Goal: Information Seeking & Learning: Check status

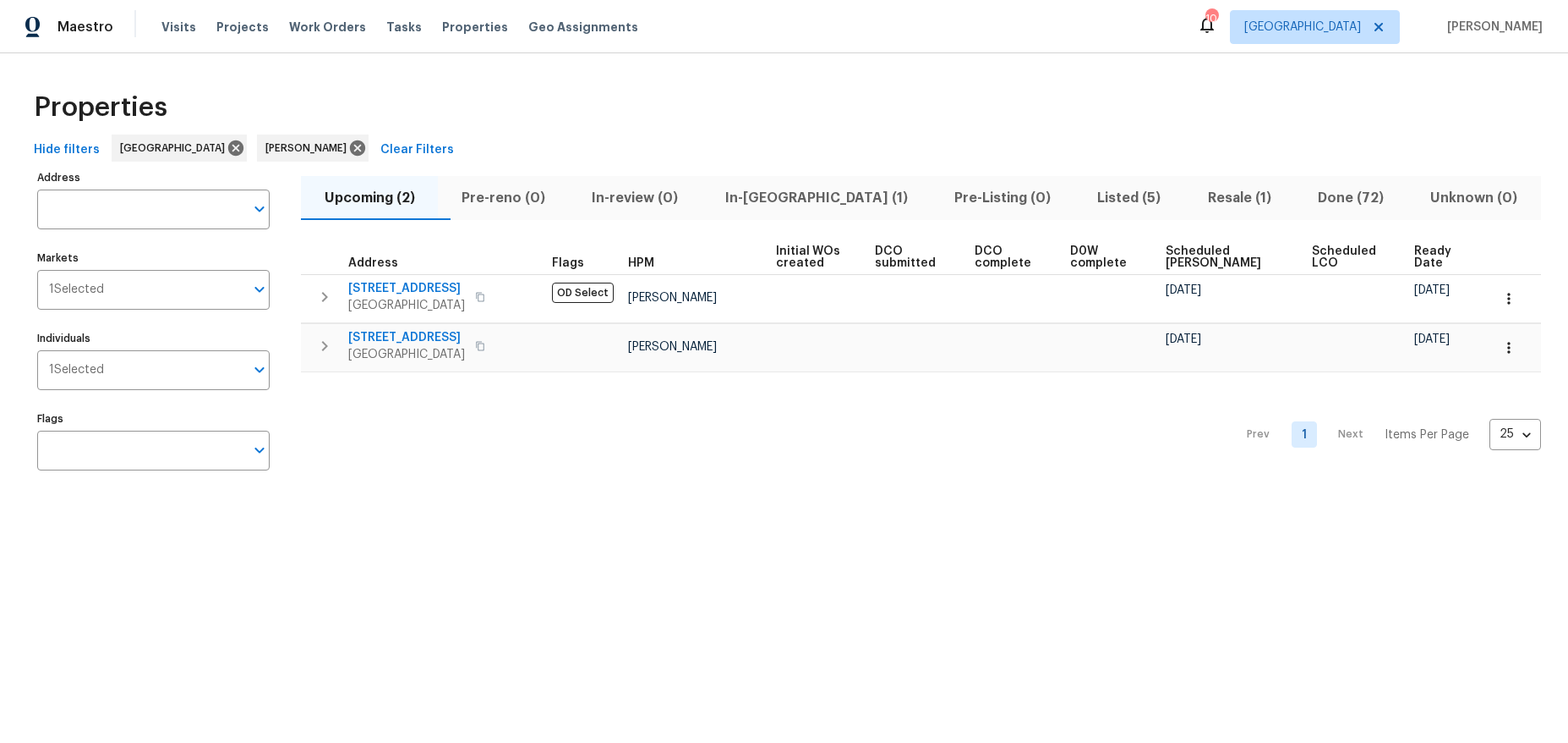
click at [884, 441] on div "Prev 1 Next Items Per Page 25 25 ​" at bounding box center [921, 429] width 1240 height 115
click at [1202, 195] on span "Resale (1)" at bounding box center [1239, 198] width 89 height 24
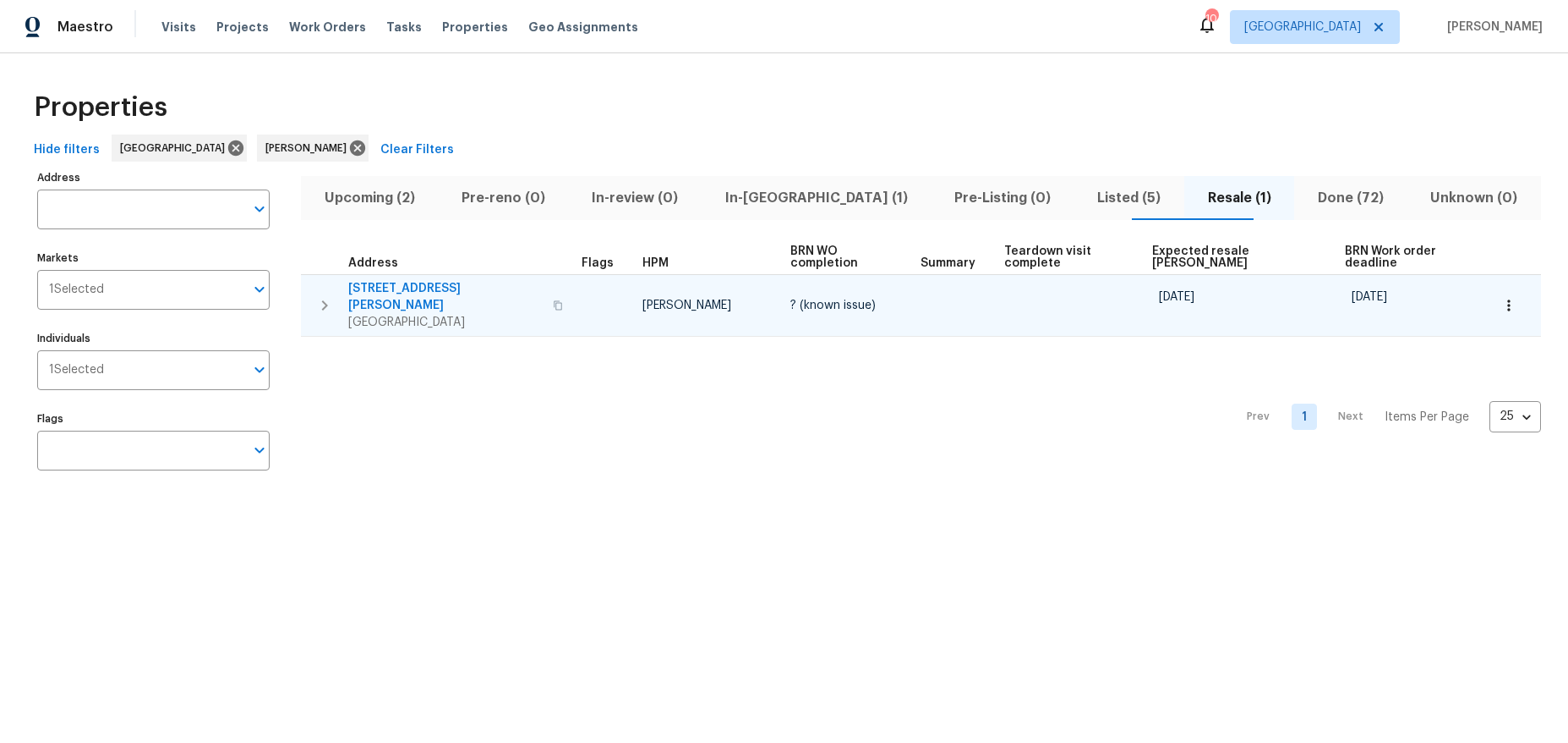
click at [553, 300] on icon "button" at bounding box center [557, 305] width 10 height 10
click at [408, 283] on span "7165 E Wardlow Rd" at bounding box center [445, 297] width 194 height 34
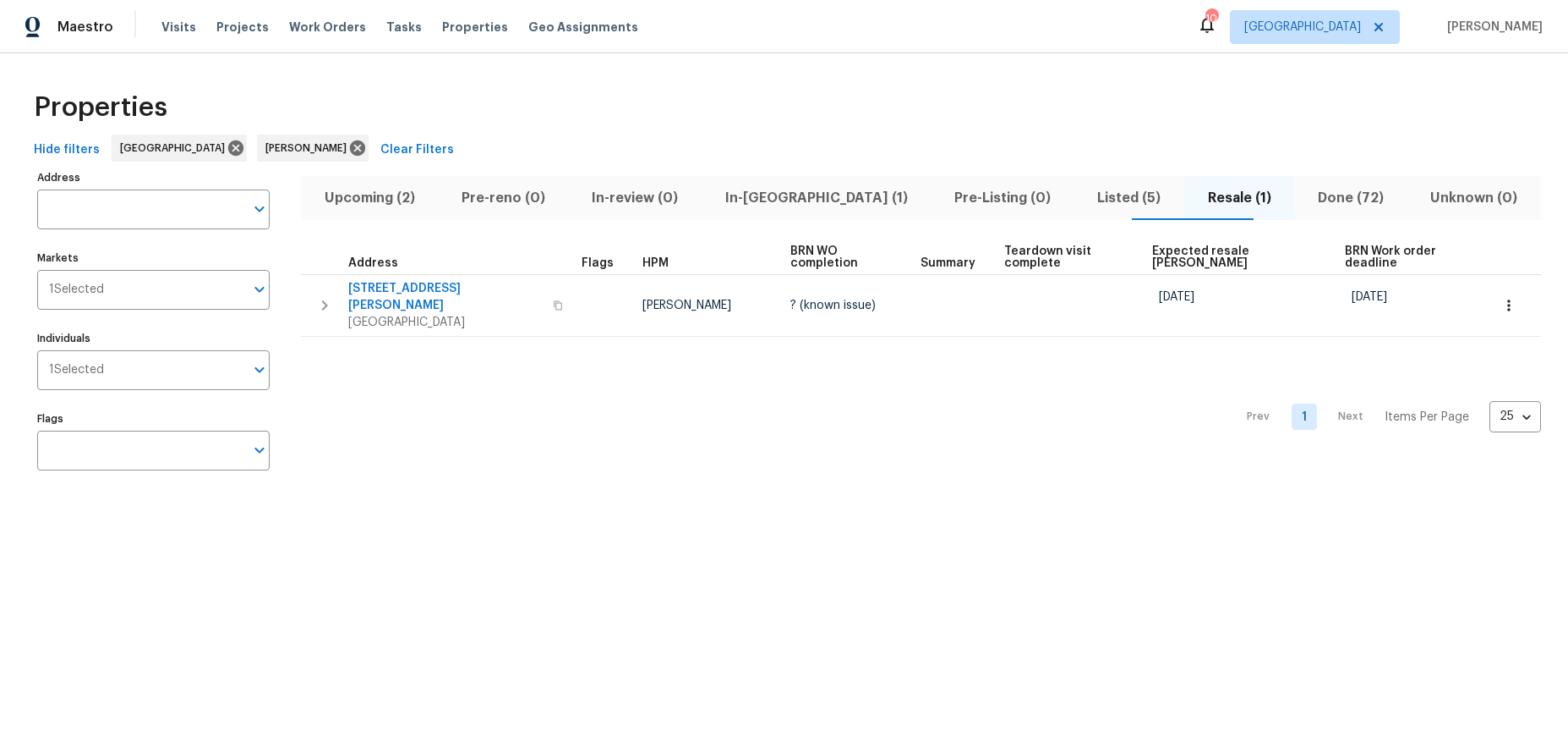
click at [1087, 195] on span "Listed (5)" at bounding box center [1128, 198] width 89 height 24
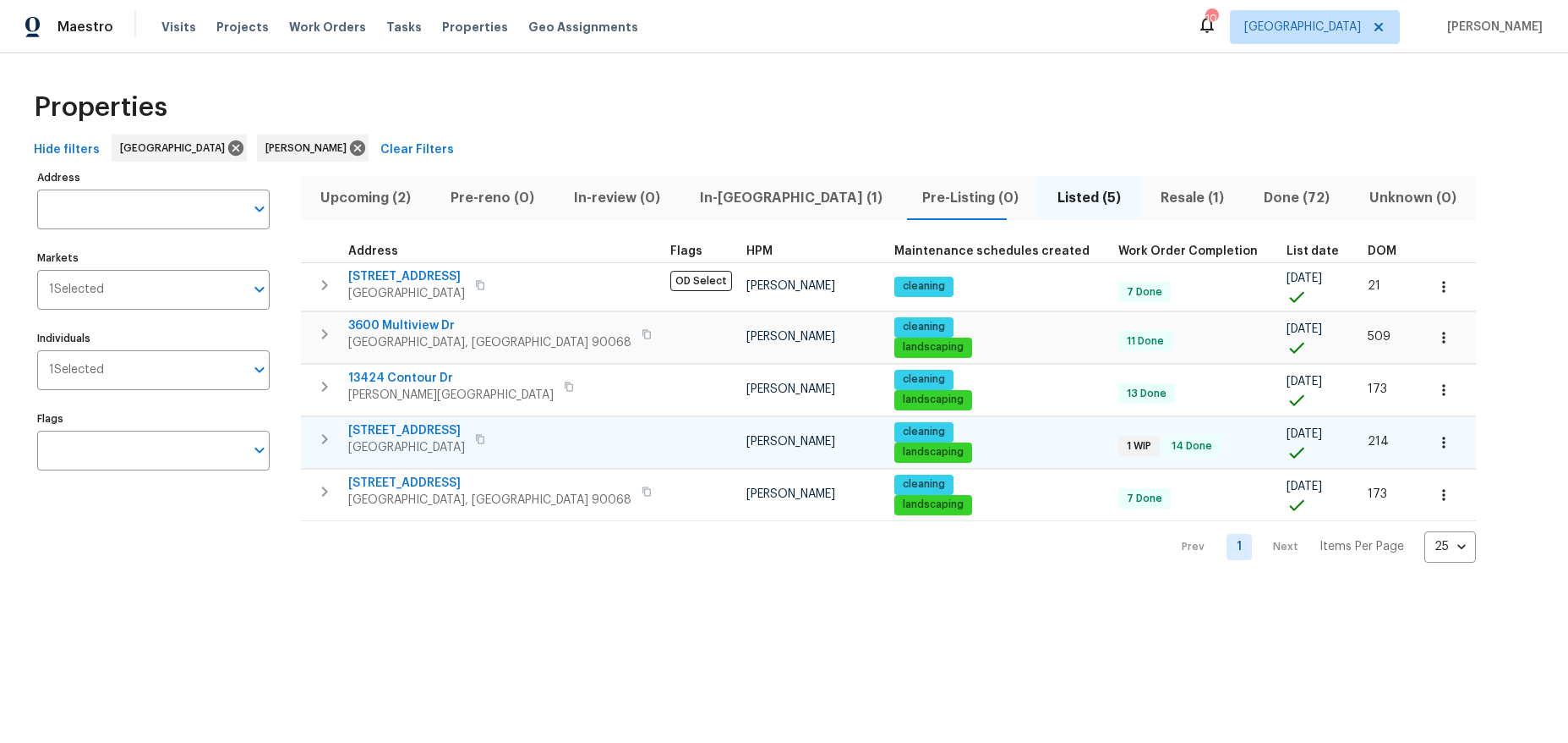
click at [401, 443] on span "Orange, CA 92868" at bounding box center [406, 447] width 117 height 17
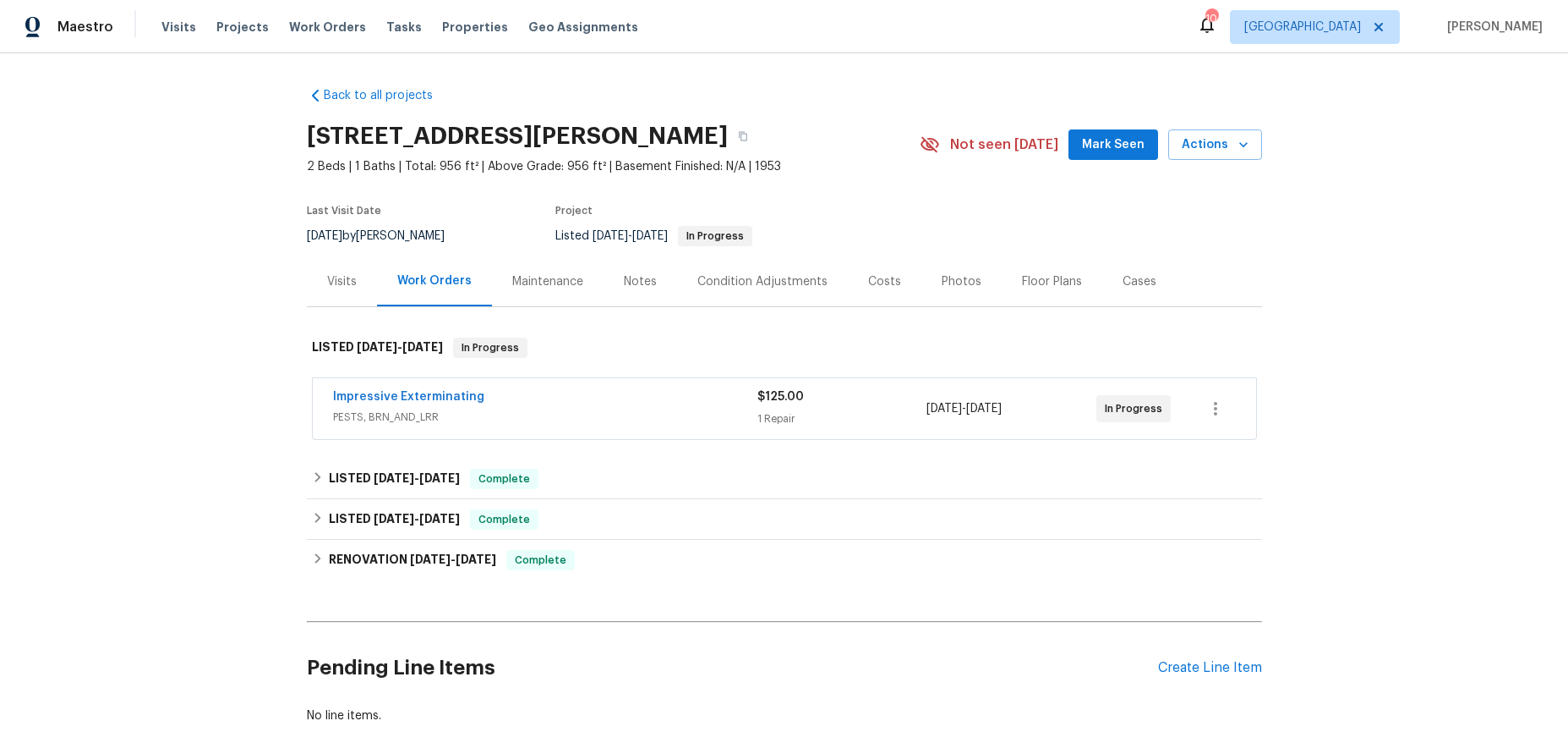
click at [622, 413] on span "PESTS, BRN_AND_LRR" at bounding box center [545, 416] width 425 height 17
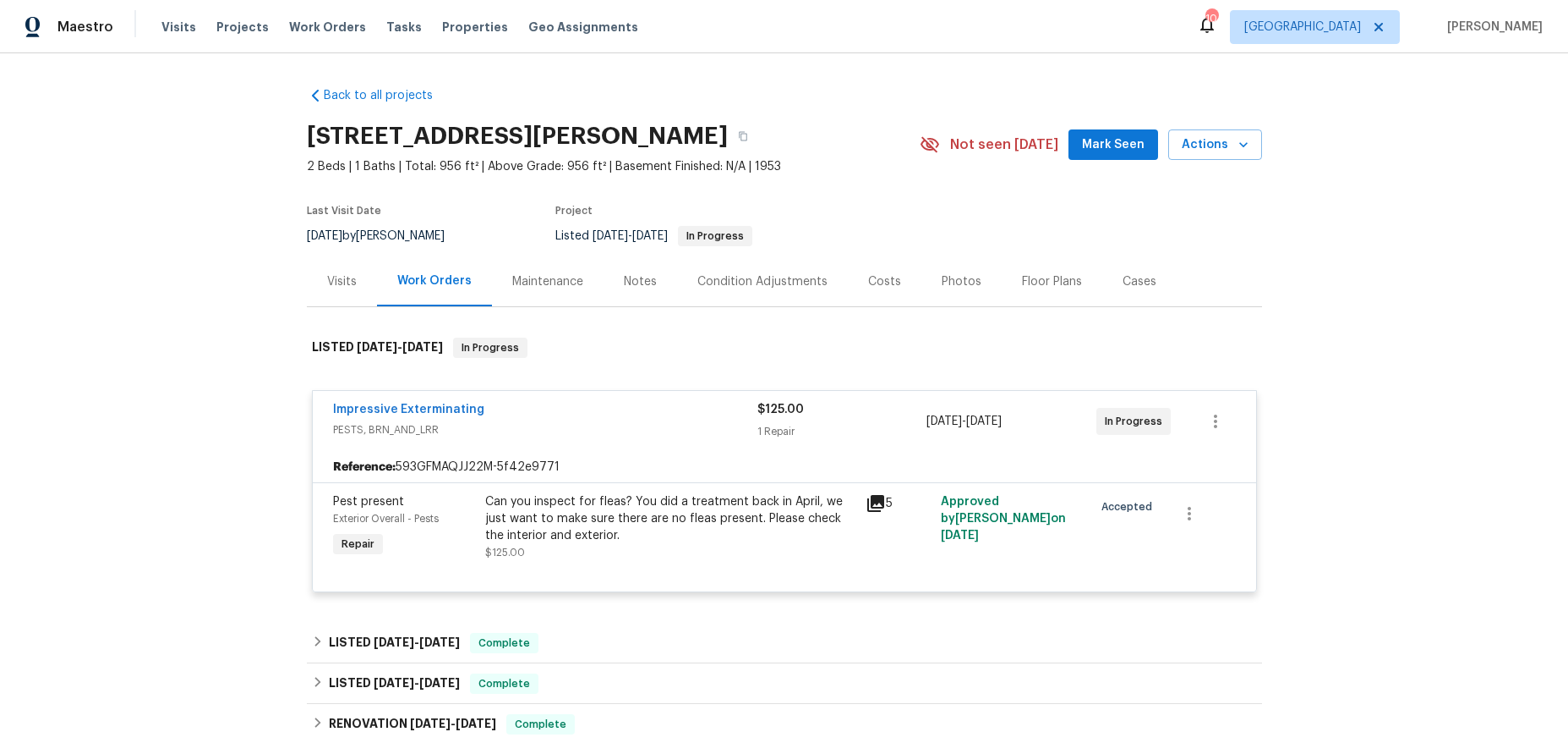
click at [875, 504] on icon at bounding box center [875, 503] width 17 height 17
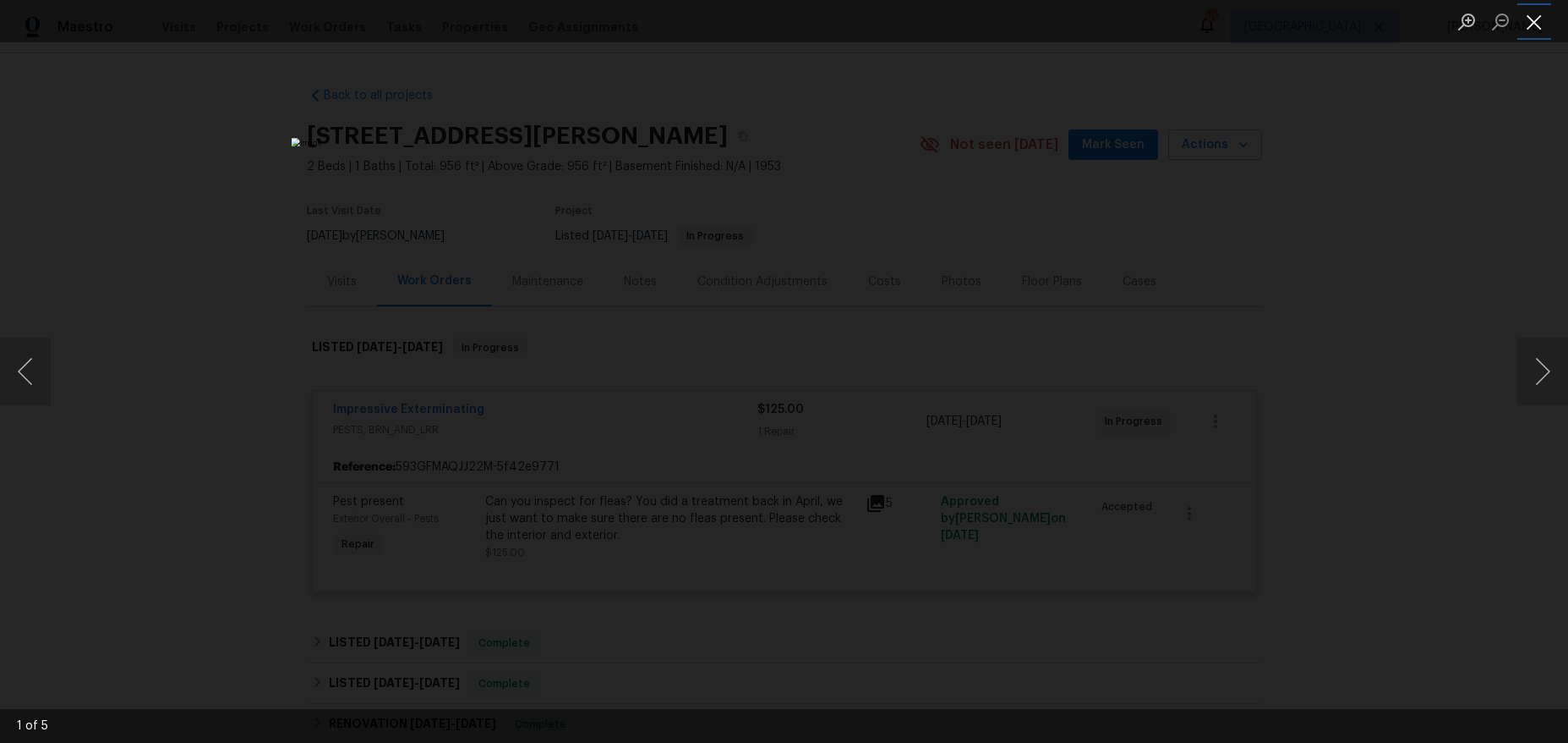
click at [1542, 18] on button "Close lightbox" at bounding box center [1534, 22] width 34 height 30
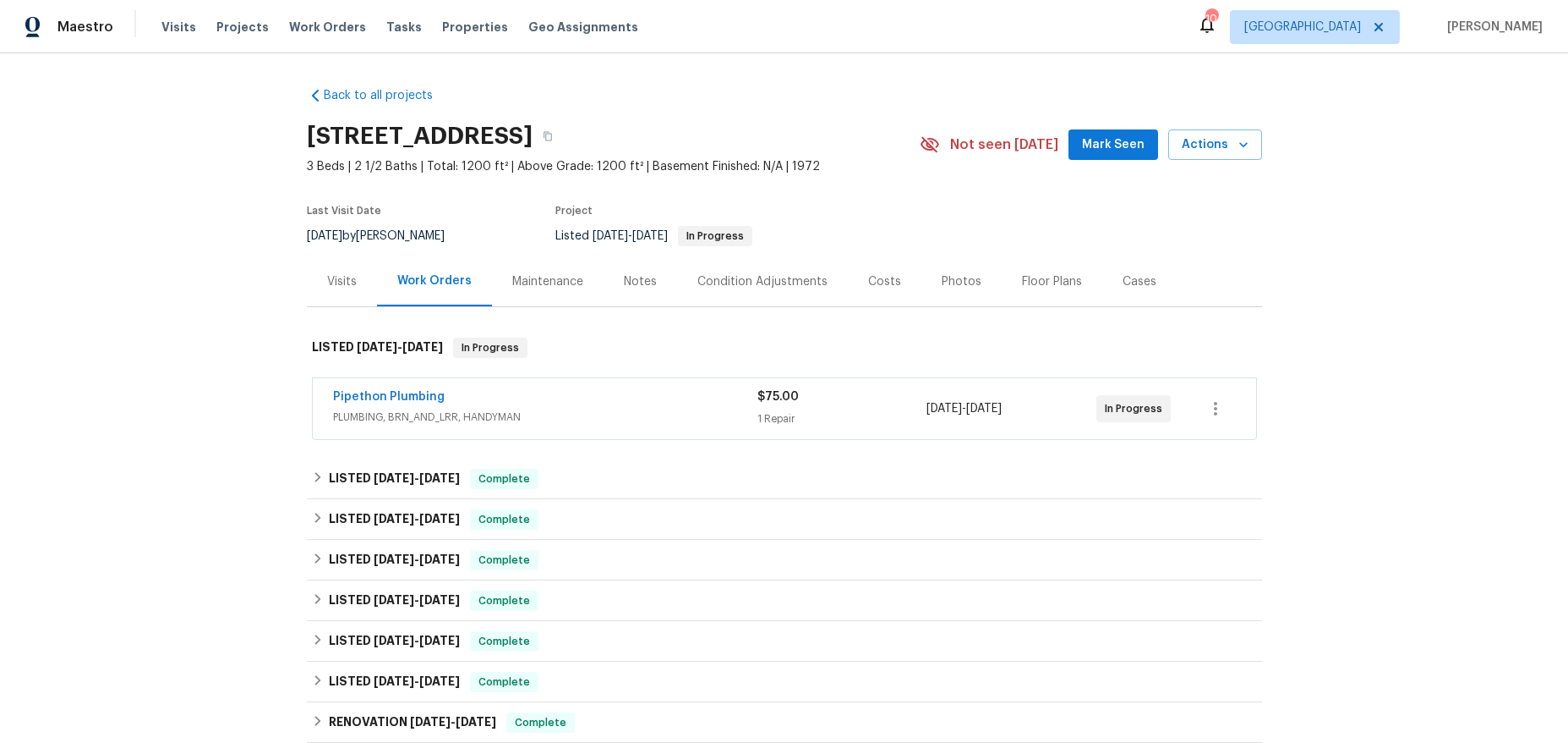
click at [389, 409] on span "PLUMBING, BRN_AND_LRR, HANDYMAN" at bounding box center [545, 416] width 425 height 17
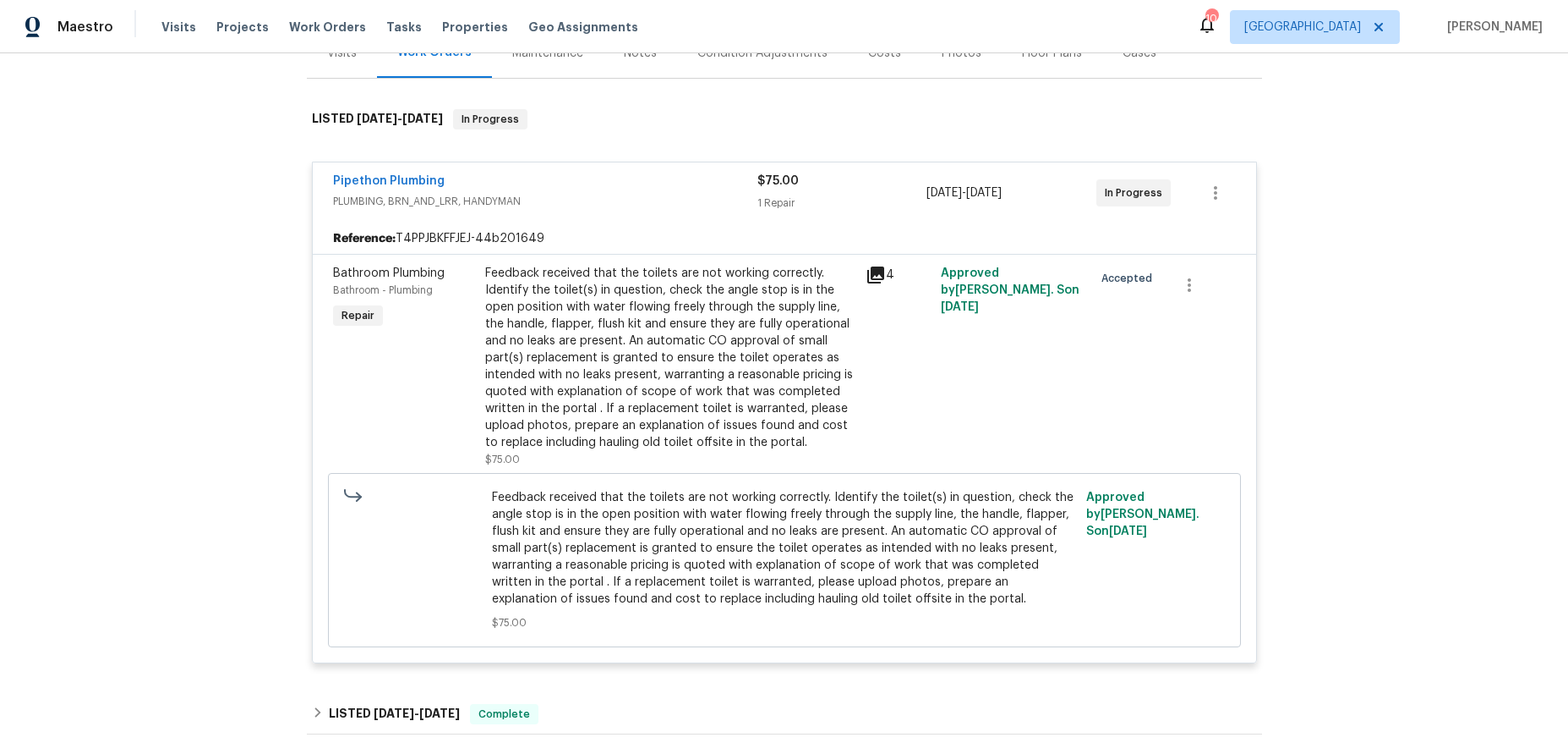
scroll to position [254, 0]
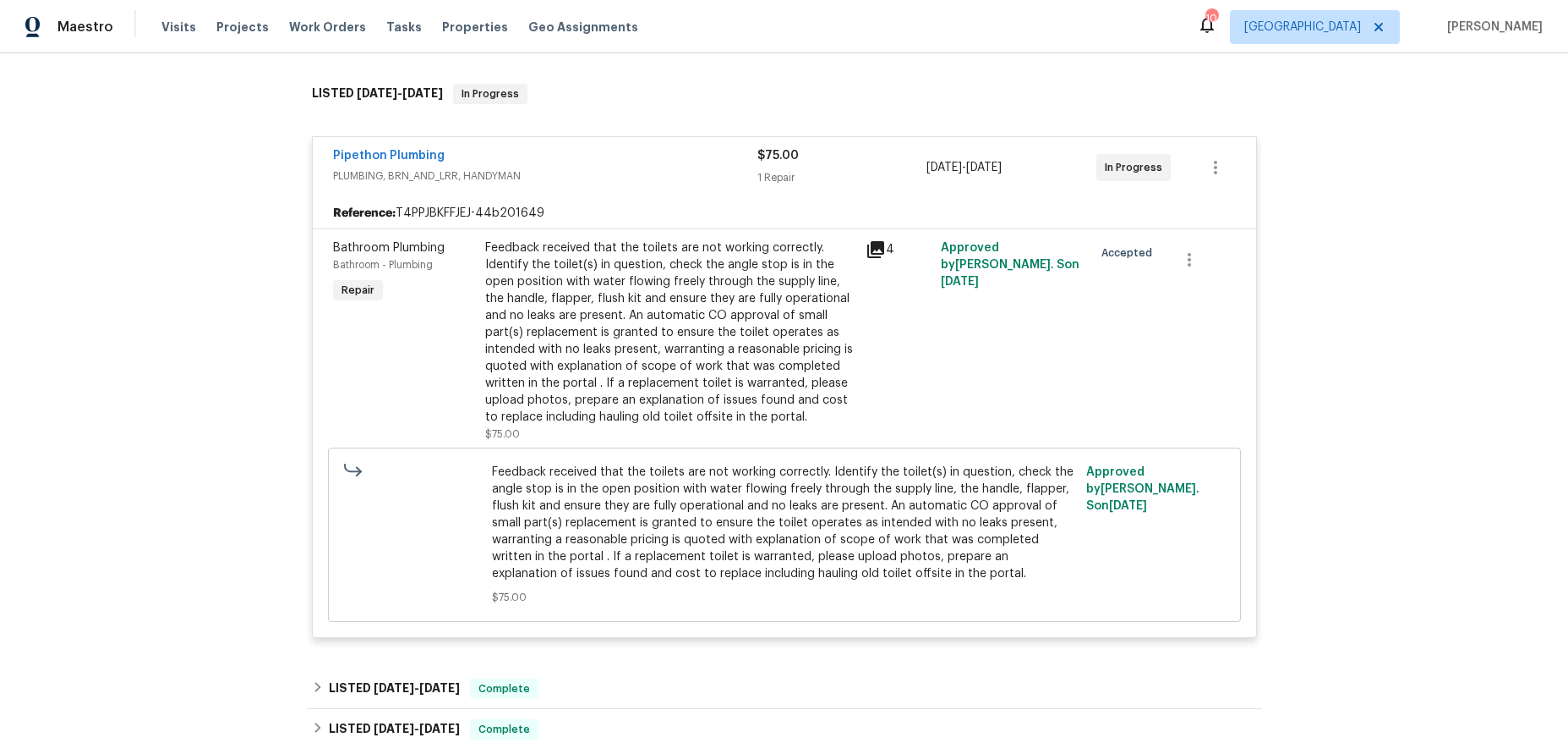
click at [871, 247] on icon at bounding box center [875, 249] width 17 height 17
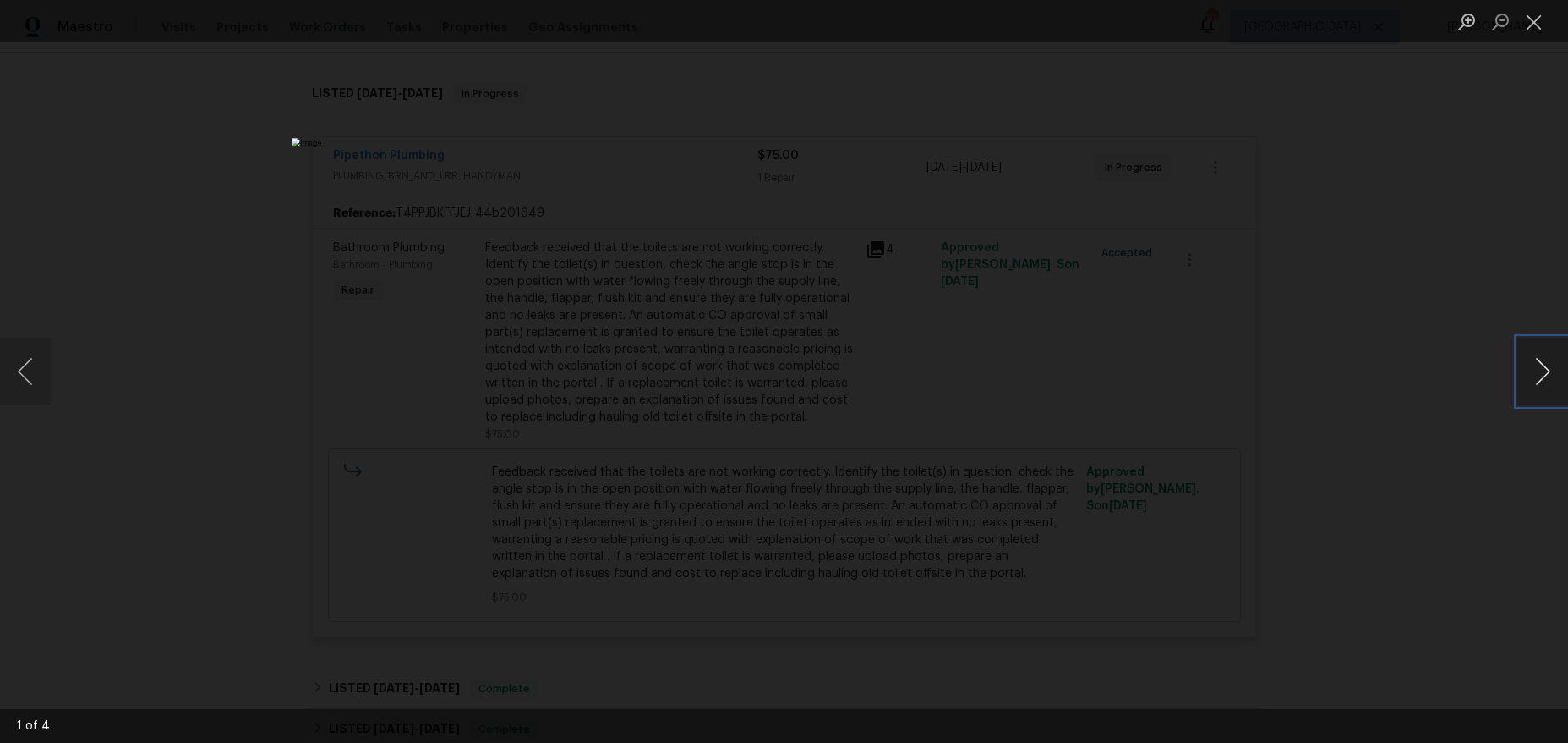
click at [1550, 371] on button "Next image" at bounding box center [1542, 371] width 50 height 68
click at [1525, 20] on button "Close lightbox" at bounding box center [1534, 22] width 34 height 30
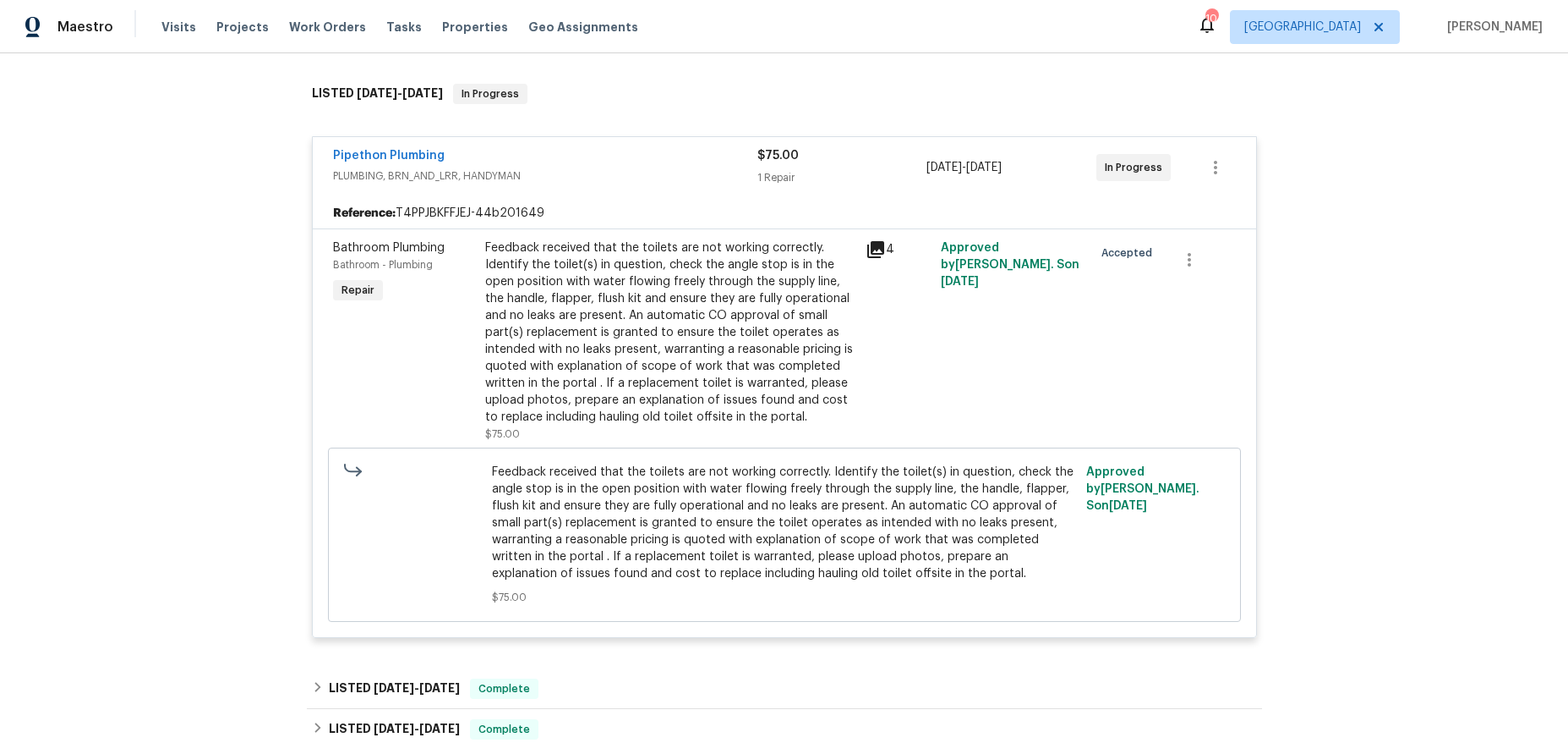
click at [873, 243] on icon at bounding box center [875, 249] width 17 height 17
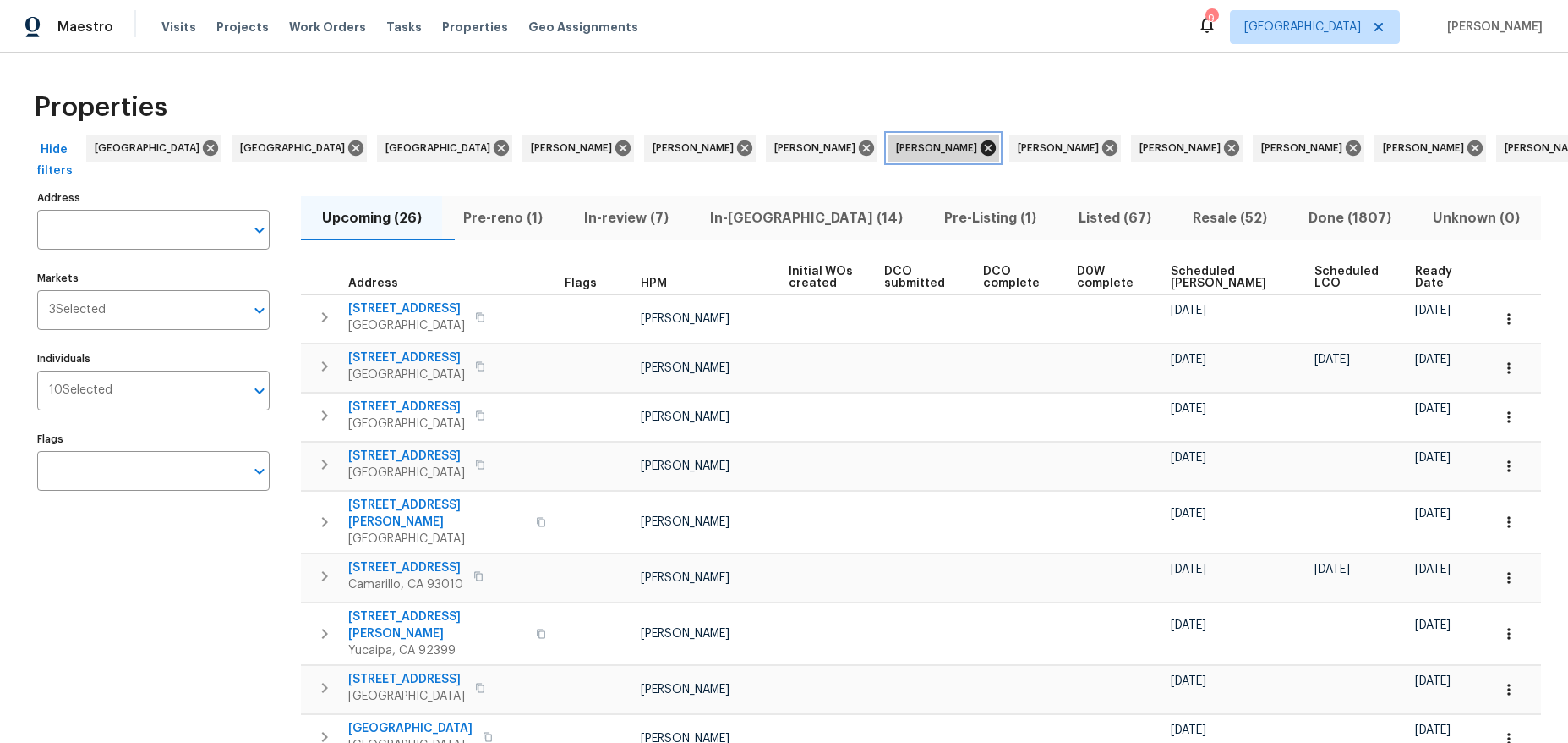
click at [981, 145] on icon at bounding box center [988, 148] width 15 height 15
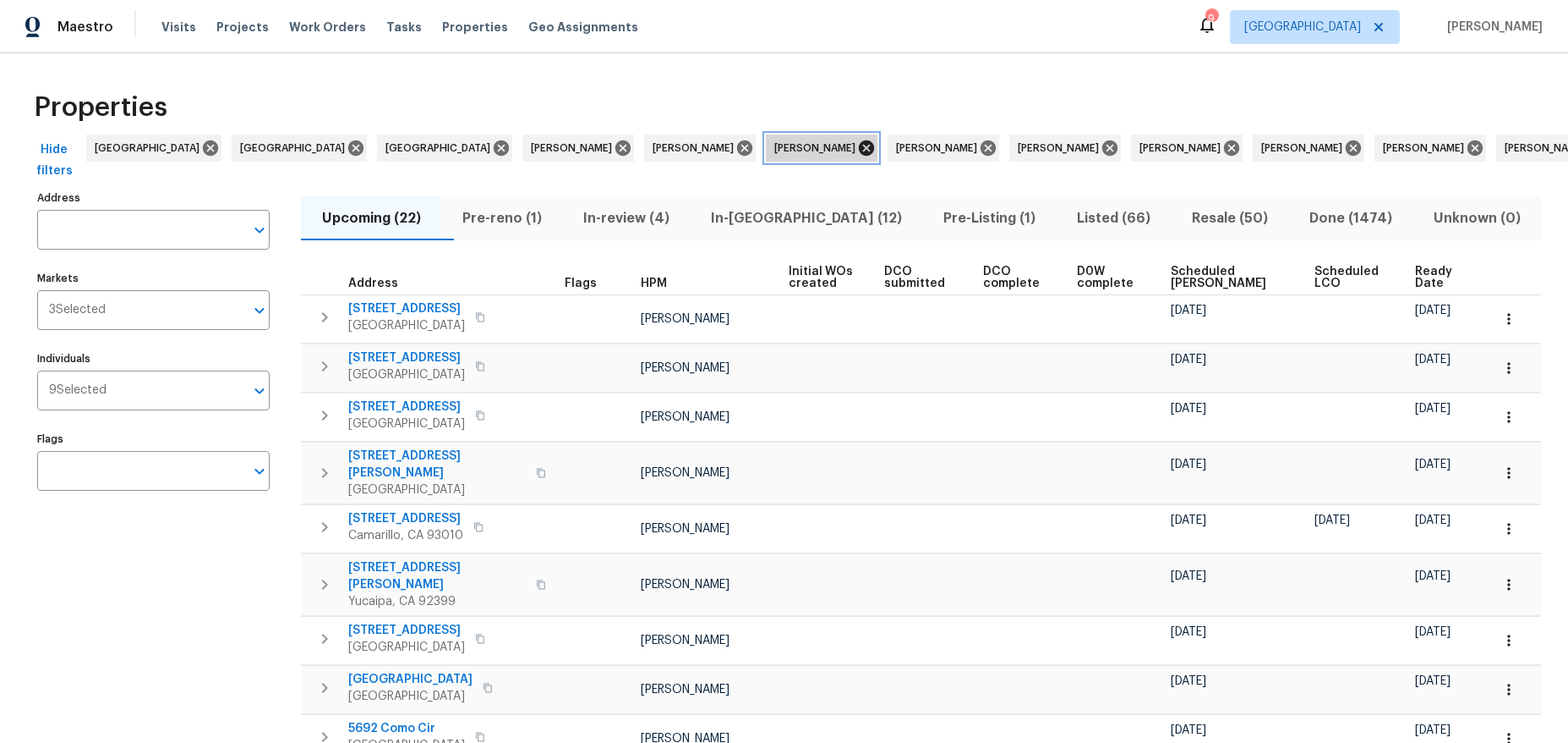
click at [857, 149] on icon at bounding box center [866, 148] width 19 height 19
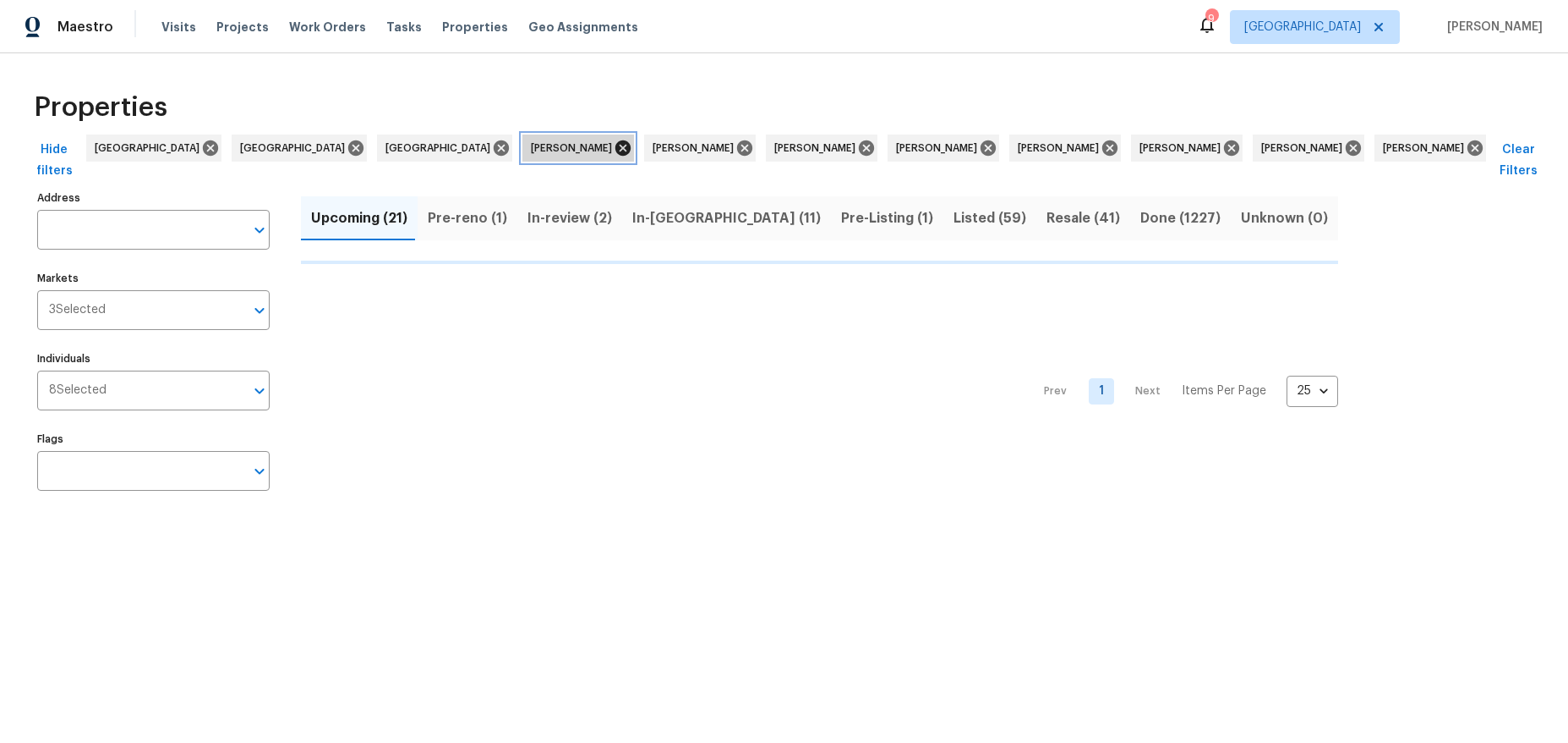
click at [614, 147] on icon at bounding box center [622, 148] width 19 height 19
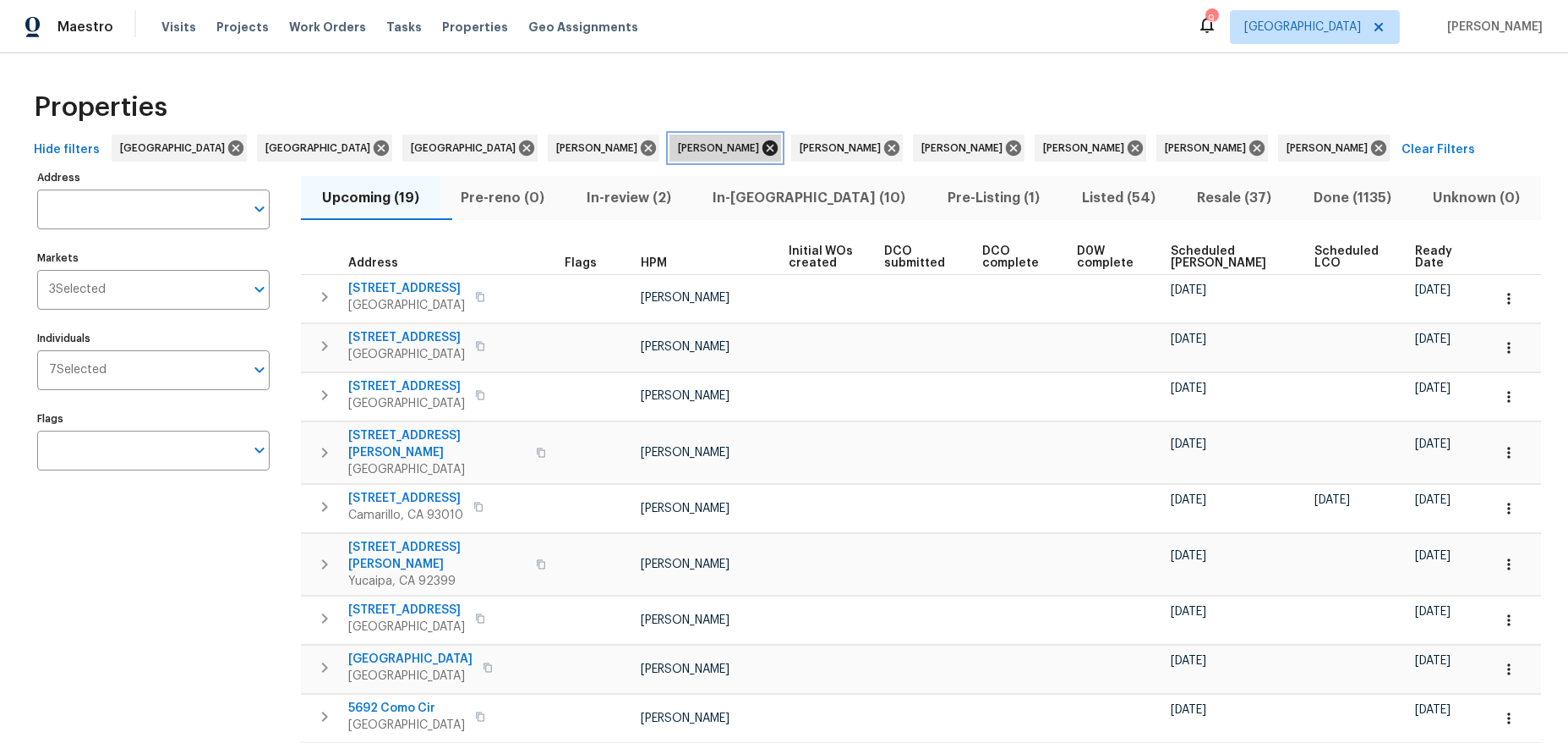
click at [763, 147] on icon at bounding box center [770, 148] width 15 height 15
click at [763, 146] on icon at bounding box center [770, 148] width 15 height 15
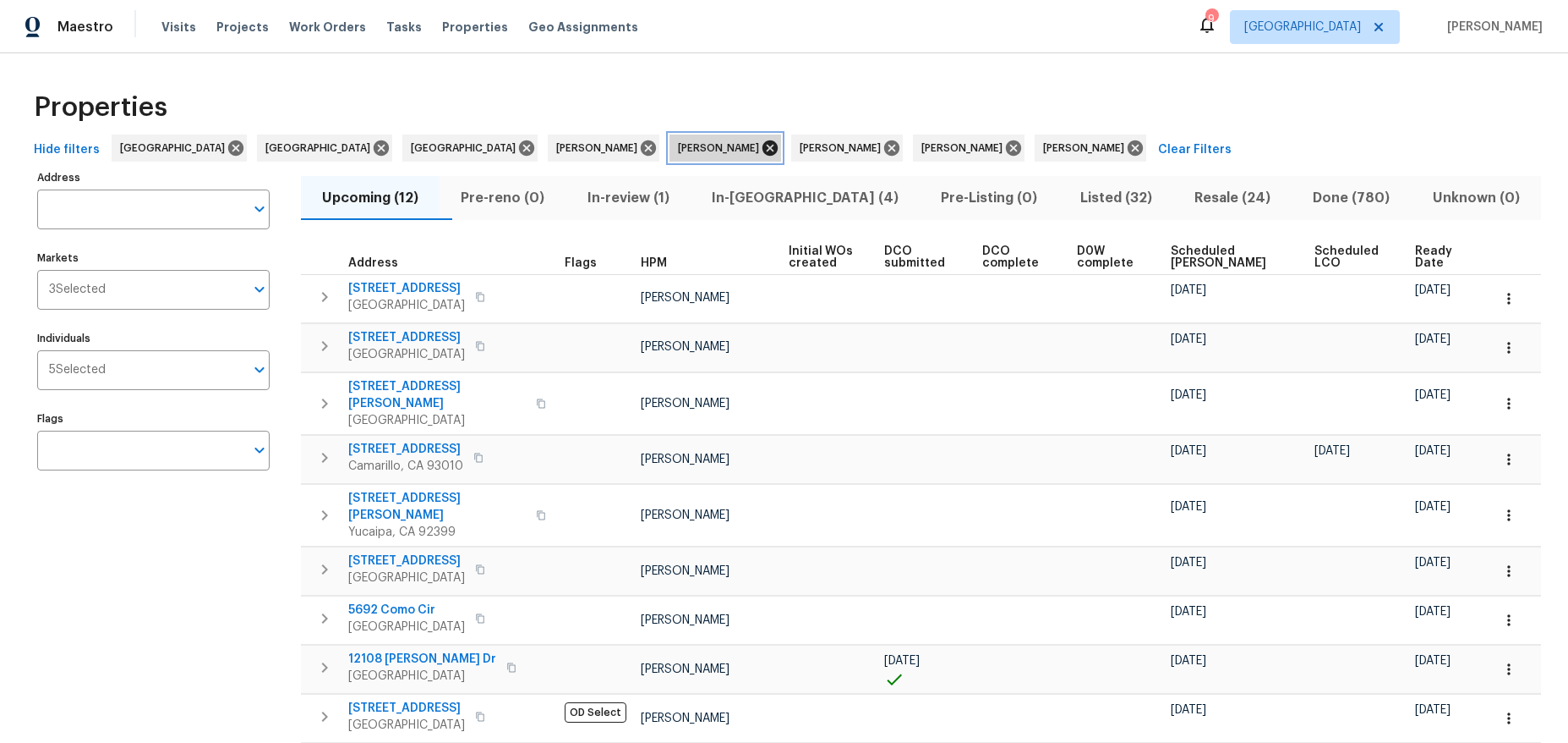
click at [761, 146] on icon at bounding box center [770, 148] width 19 height 19
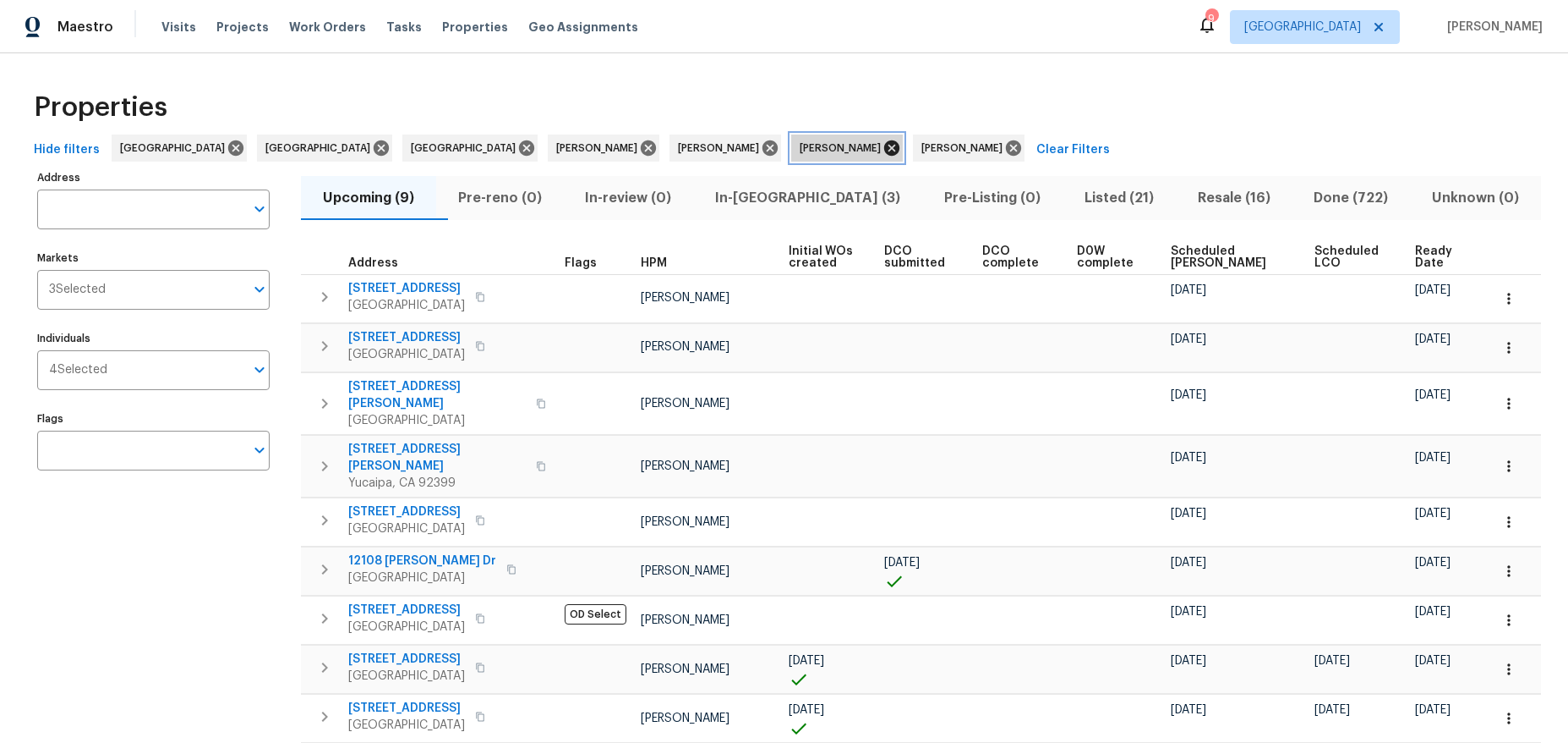
click at [885, 145] on icon at bounding box center [892, 148] width 15 height 15
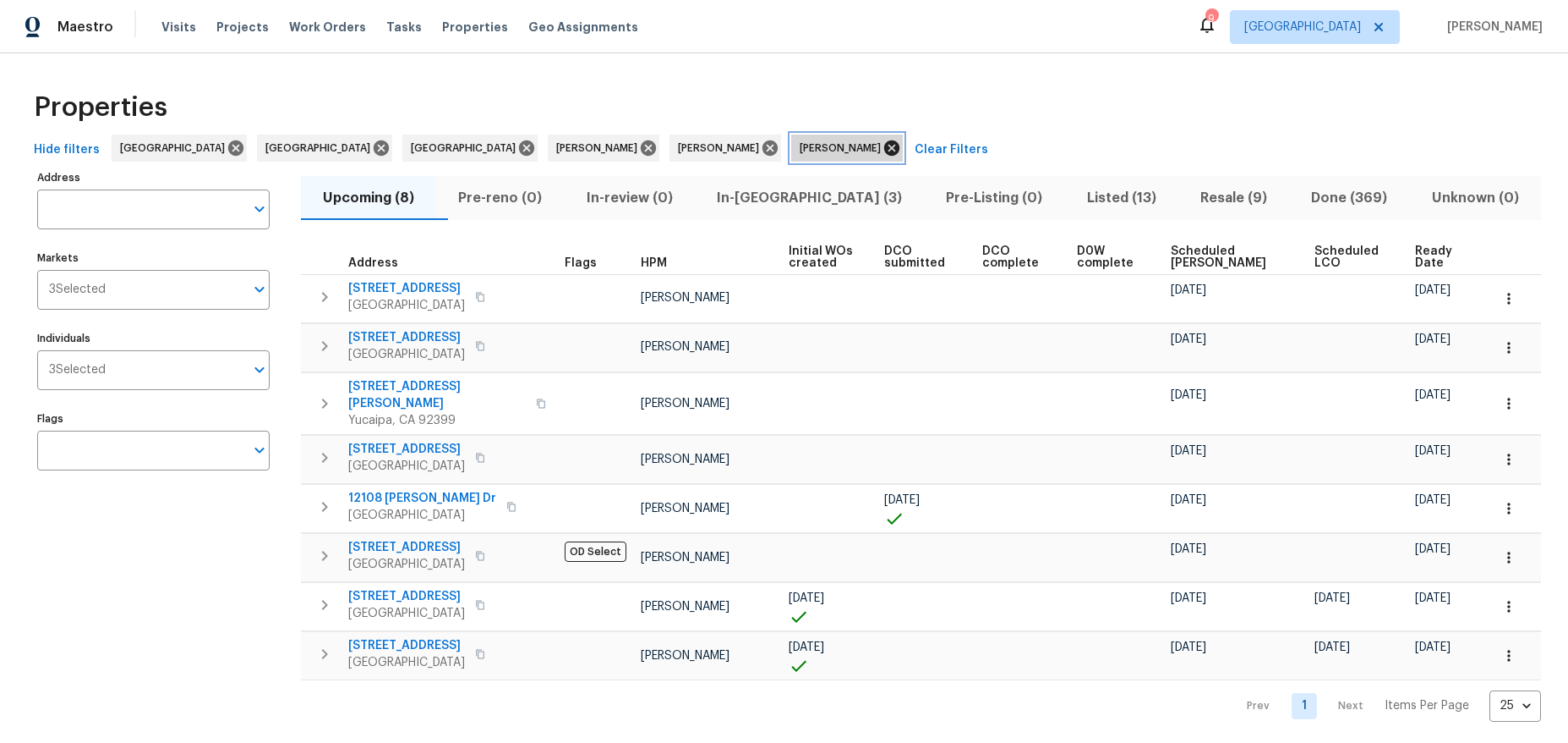
click at [885, 149] on icon at bounding box center [892, 148] width 15 height 15
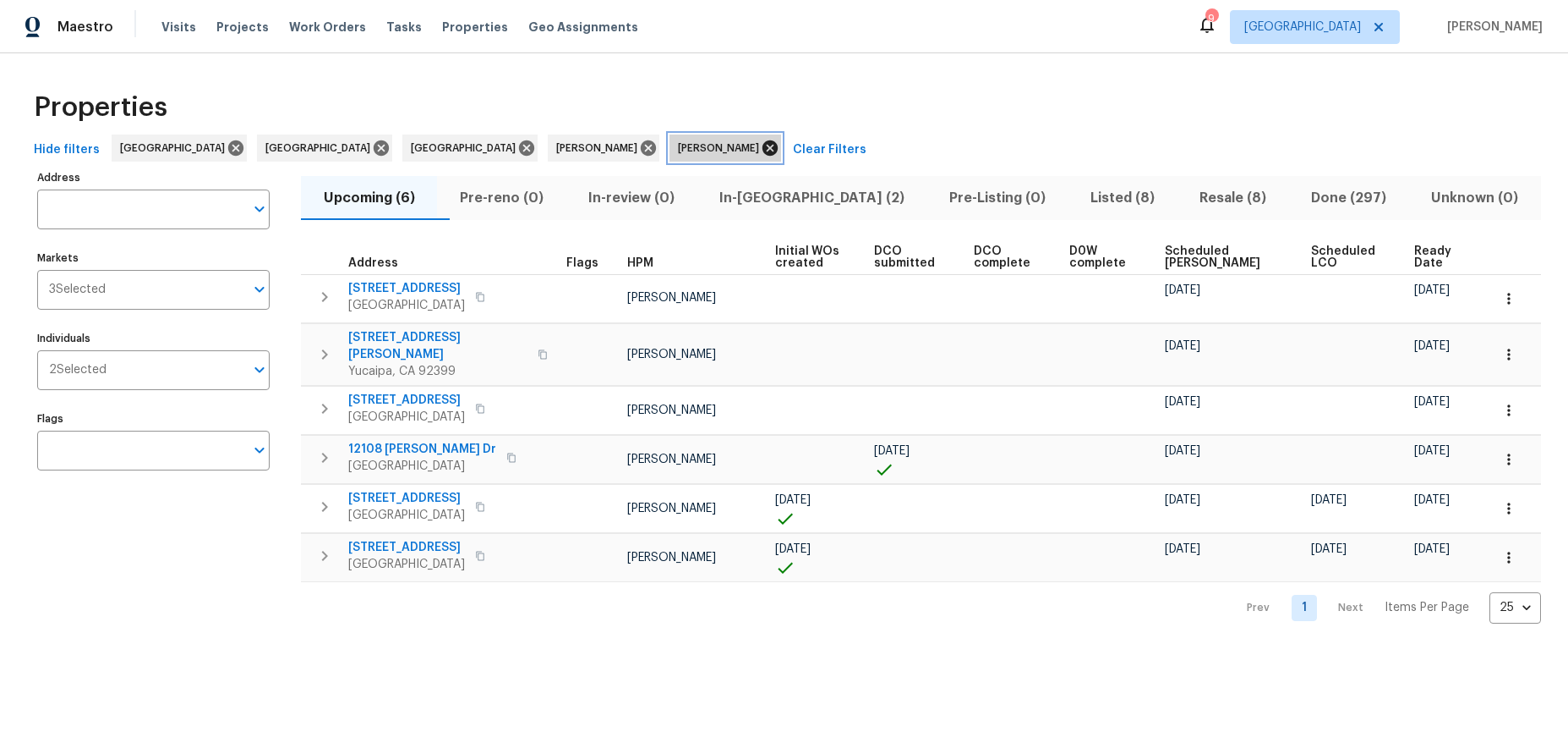
click at [763, 142] on icon at bounding box center [770, 148] width 15 height 15
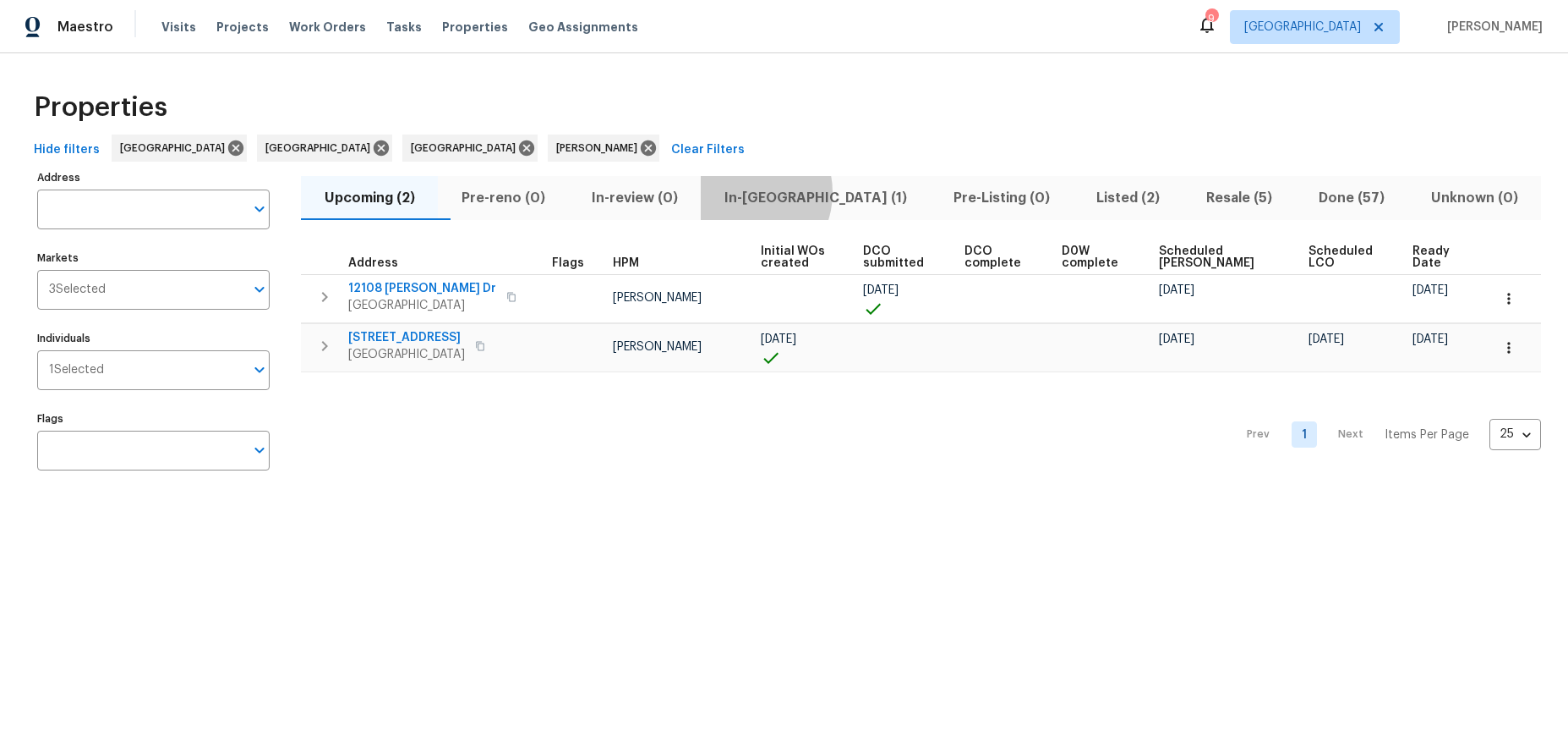
click at [777, 192] on span "In-reno (1)" at bounding box center [815, 198] width 208 height 24
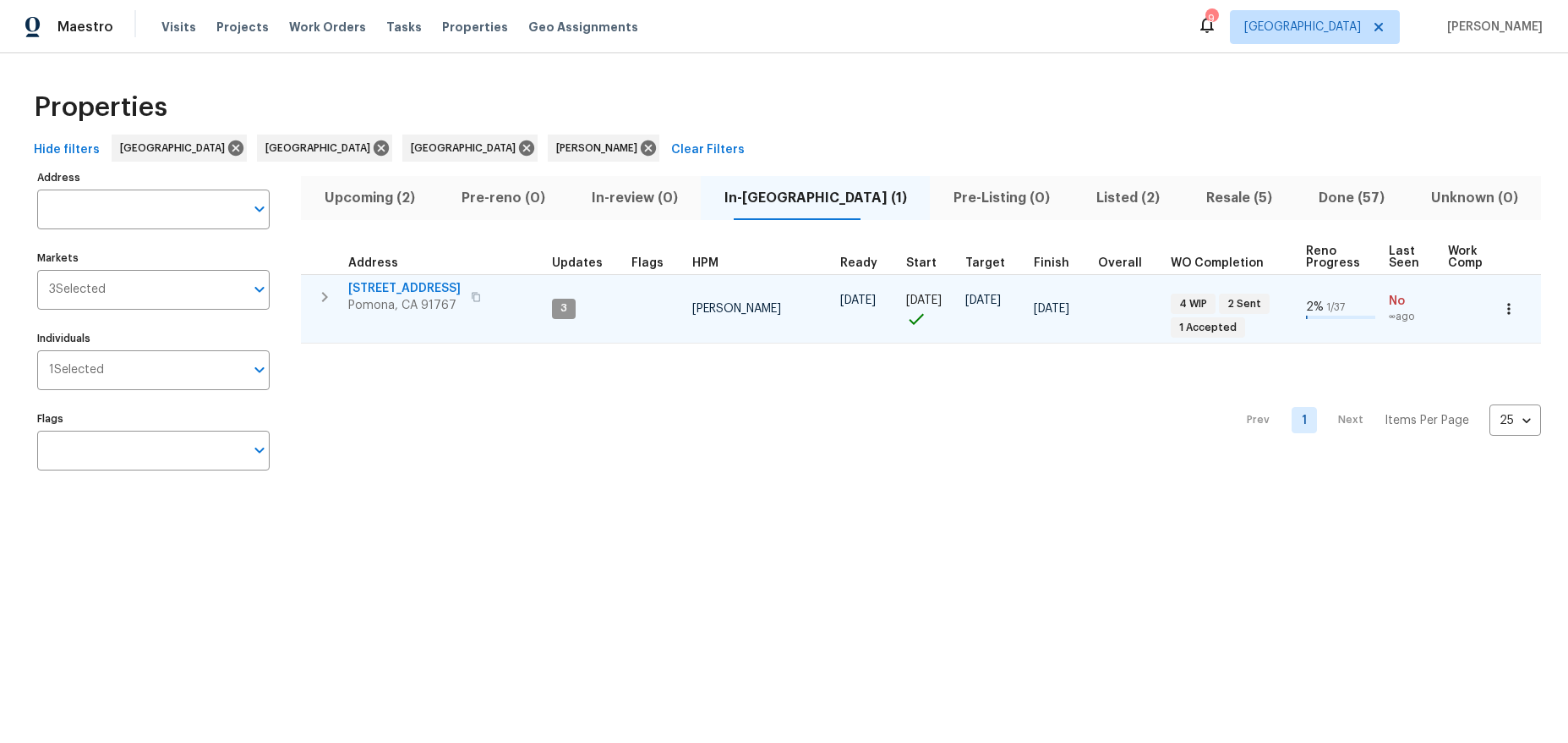
click at [426, 297] on span "Pomona, CA 91767" at bounding box center [403, 305] width 112 height 17
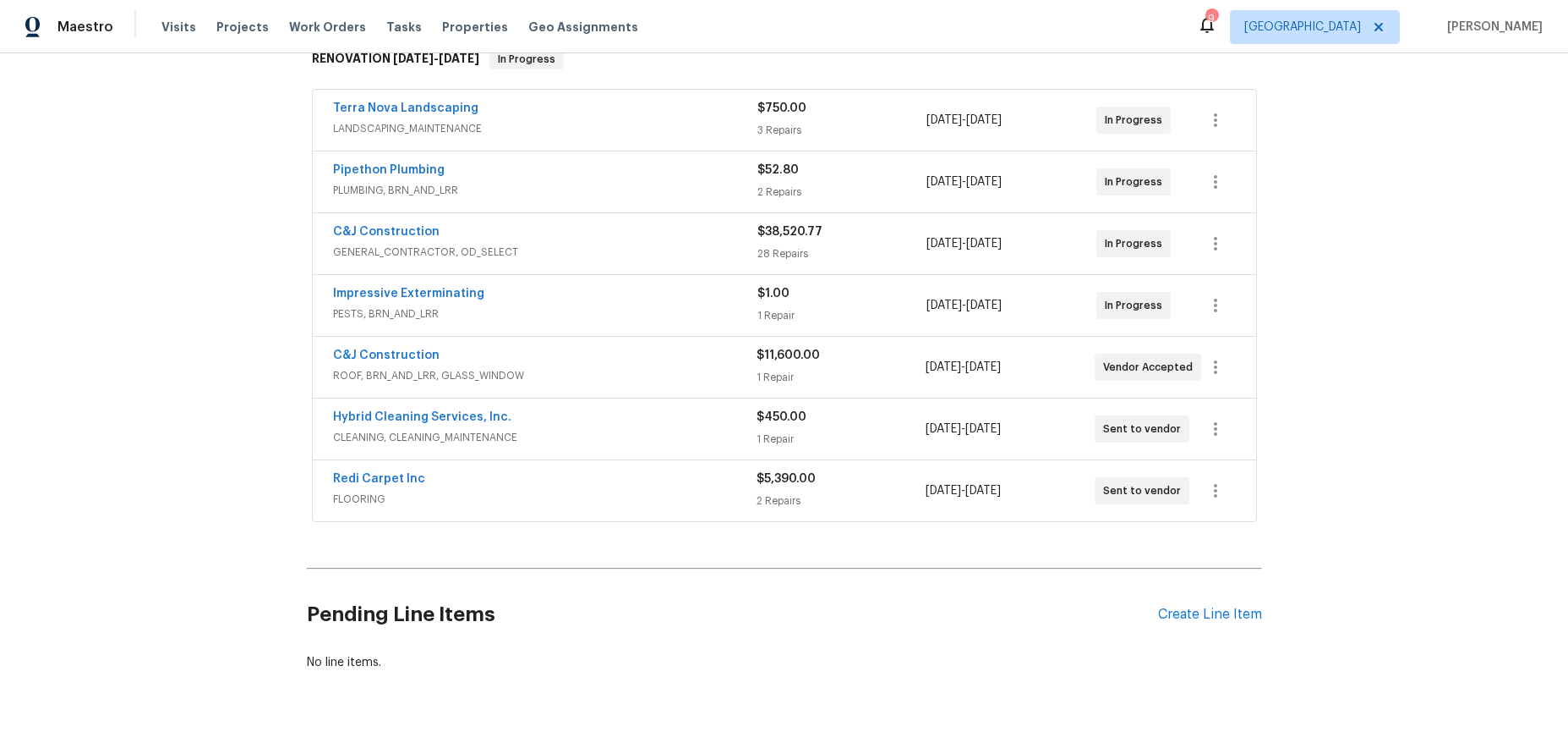
scroll to position [260, 0]
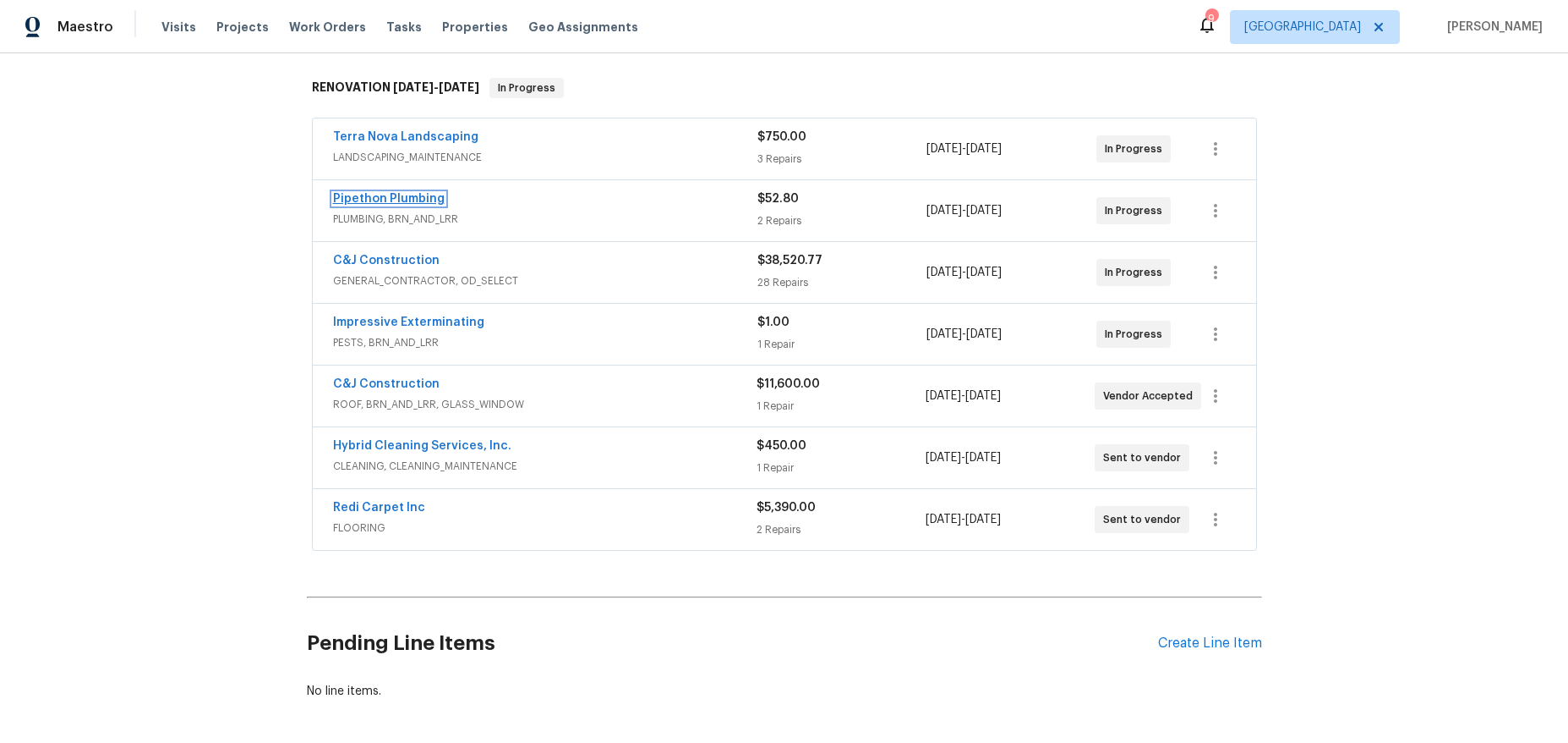
click at [409, 194] on link "Pipethon Plumbing" at bounding box center [388, 198] width 111 height 11
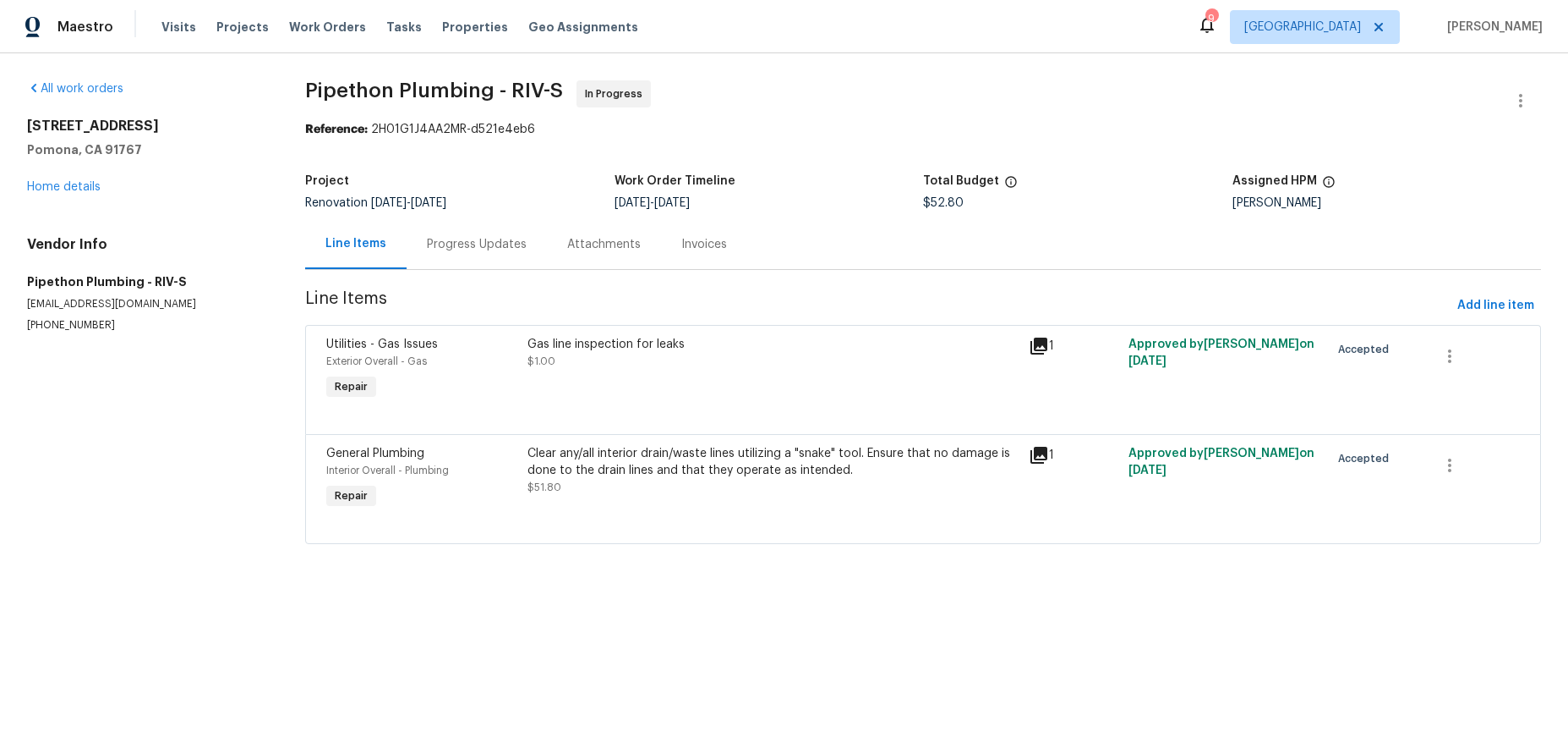
click at [496, 244] on div "Progress Updates" at bounding box center [477, 244] width 100 height 17
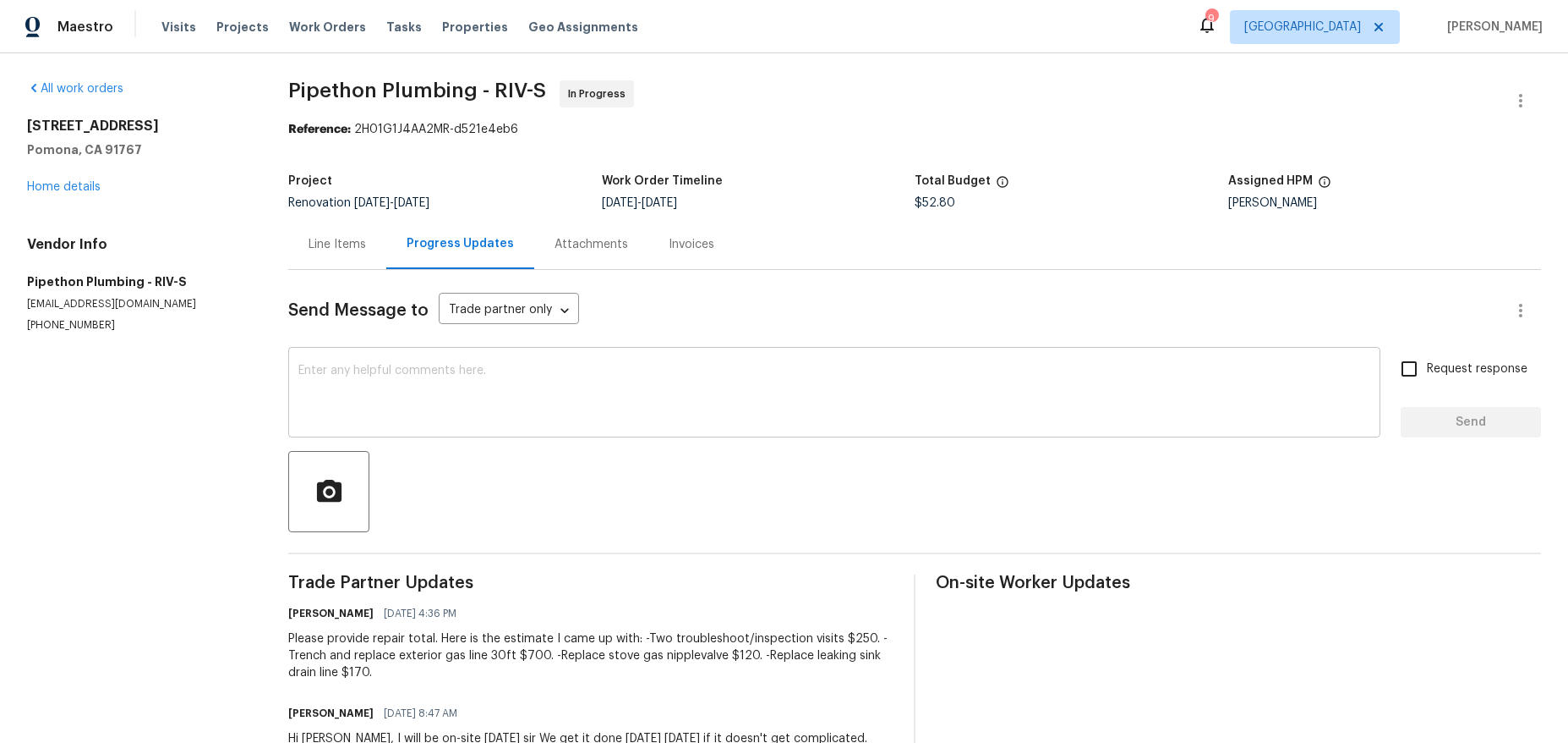
scroll to position [81, 0]
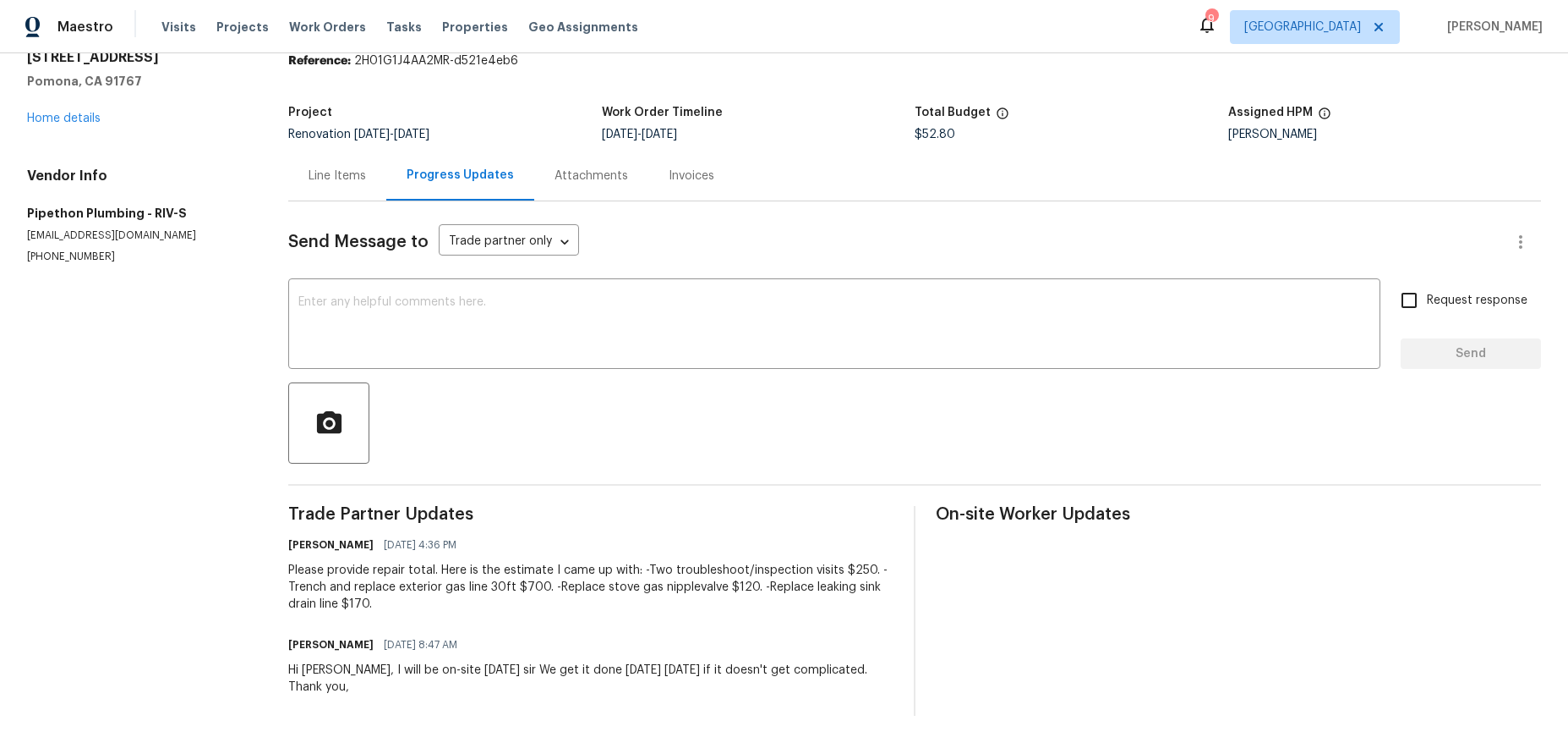
click at [499, 596] on div "Please provide repair total. Here is the estimate I came up with: -Two troubles…" at bounding box center [591, 587] width 606 height 50
click at [657, 533] on div "[PERSON_NAME] [DATE] 4:36 PM" at bounding box center [591, 544] width 606 height 24
click at [776, 610] on div "Trade Partner Updates [PERSON_NAME] [DATE] 4:36 PM Please provide repair total.…" at bounding box center [591, 610] width 606 height 209
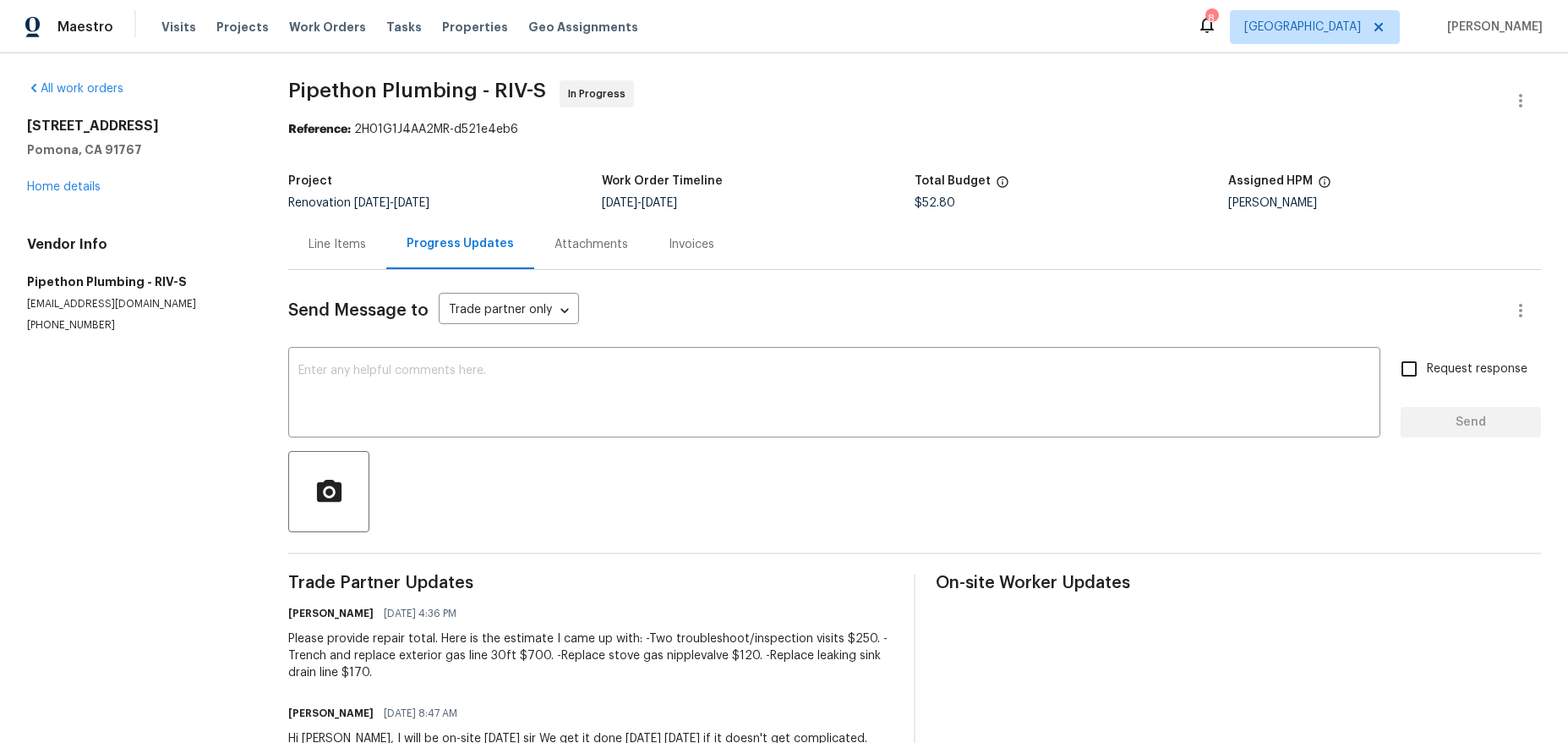
click at [89, 195] on div "All work orders [STREET_ADDRESS] Home details Vendor Info Pipethon Plumbing - R…" at bounding box center [138, 206] width 221 height 252
click at [69, 186] on link "Home details" at bounding box center [64, 186] width 73 height 11
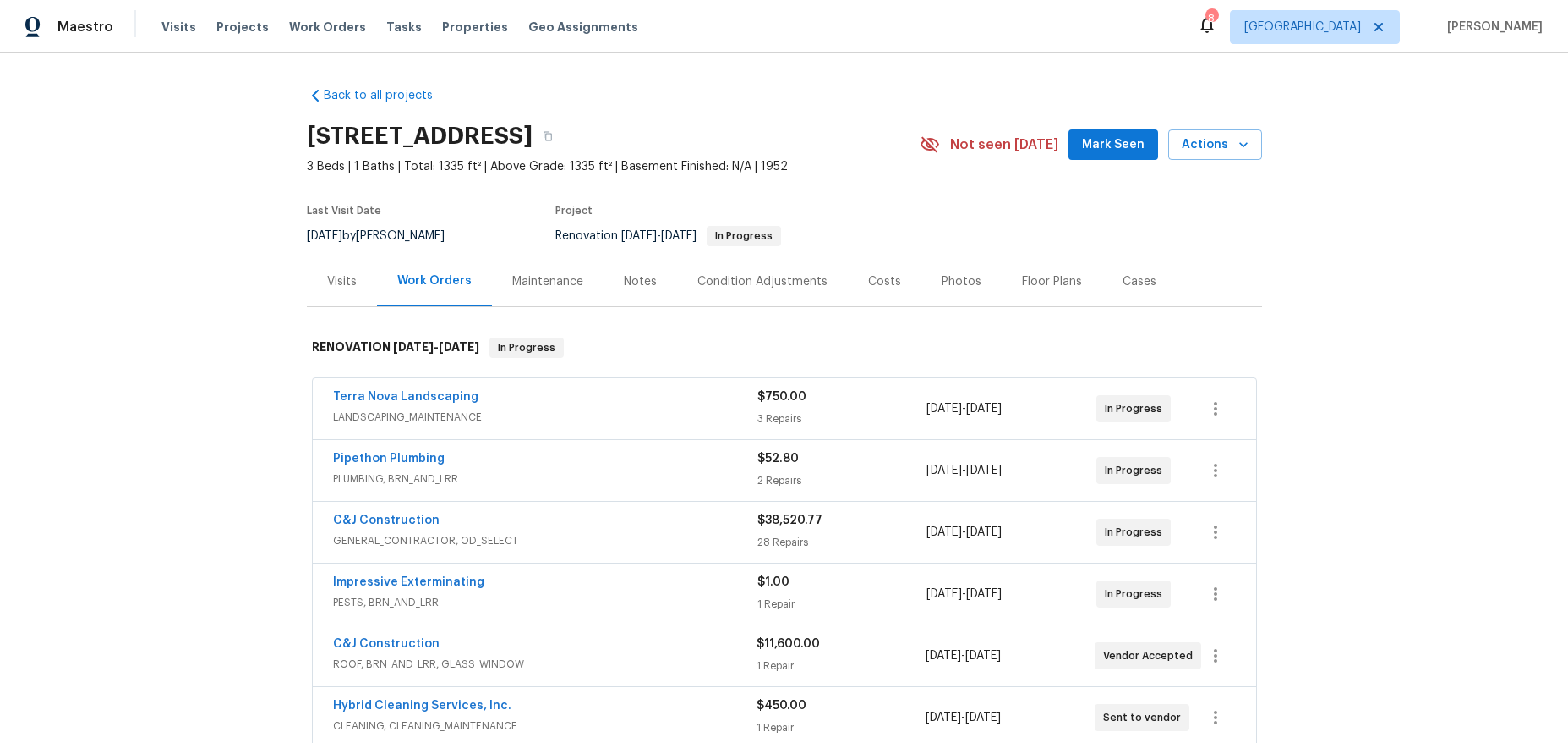
click at [626, 281] on div "Notes" at bounding box center [640, 281] width 33 height 17
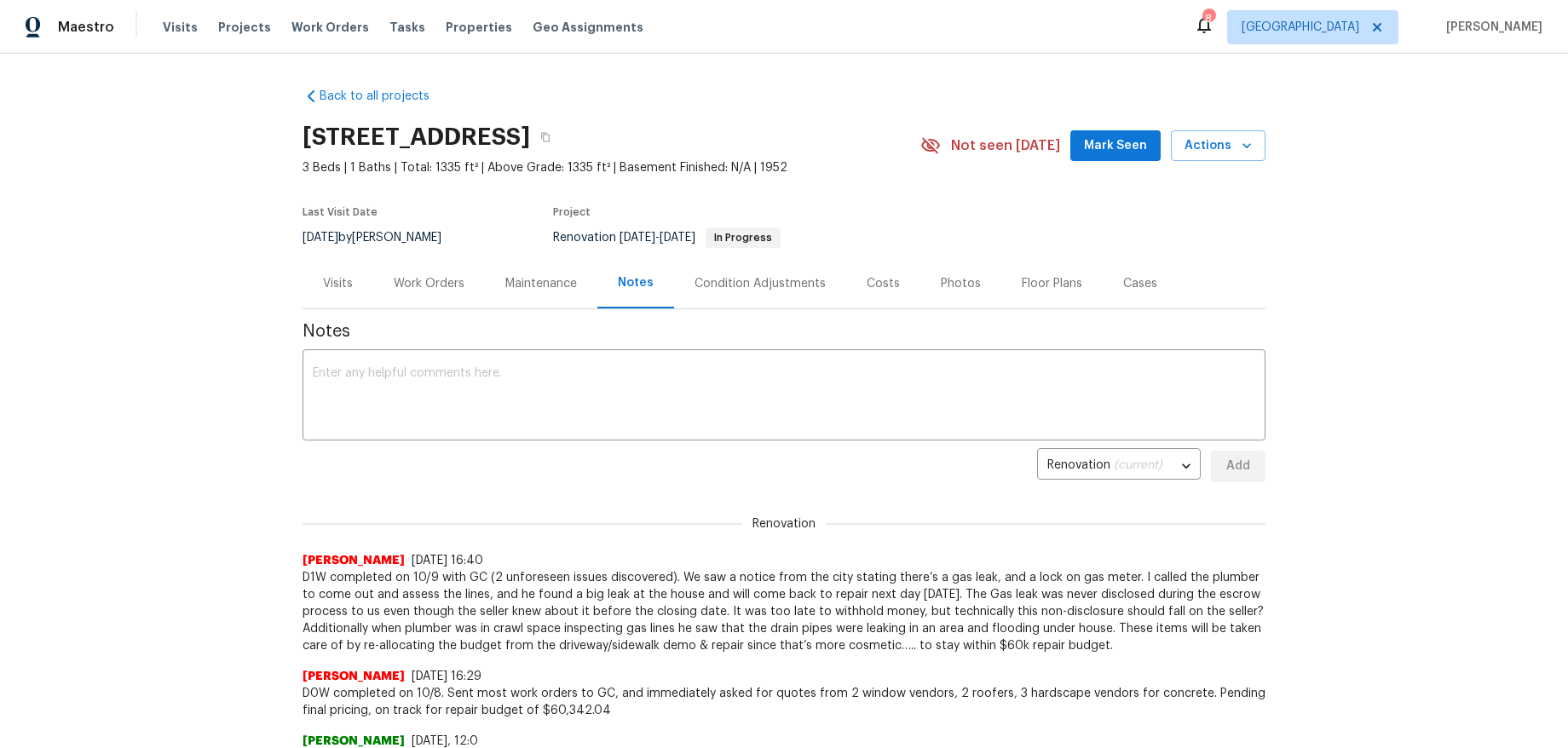
click at [154, 414] on div "Back to all projects [STREET_ADDRESS] 3 Beds | 1 Baths | Total: 1335 ft² | Abov…" at bounding box center [784, 400] width 1568 height 694
